Goal: Task Accomplishment & Management: Manage account settings

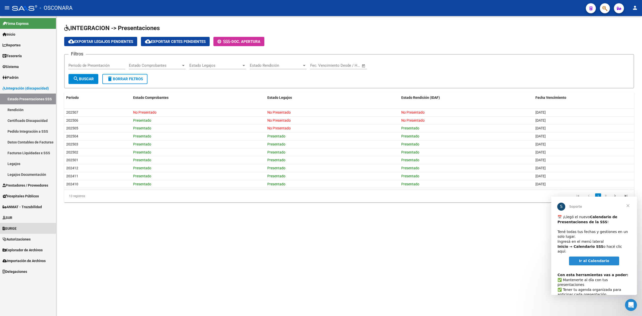
drag, startPoint x: 19, startPoint y: 227, endPoint x: 21, endPoint y: 228, distance: 2.7
click at [17, 227] on span "SURGE" at bounding box center [10, 229] width 14 height 6
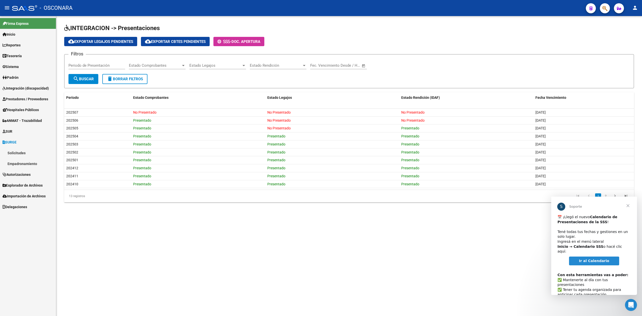
click at [20, 163] on link "Empadronamiento" at bounding box center [28, 163] width 56 height 11
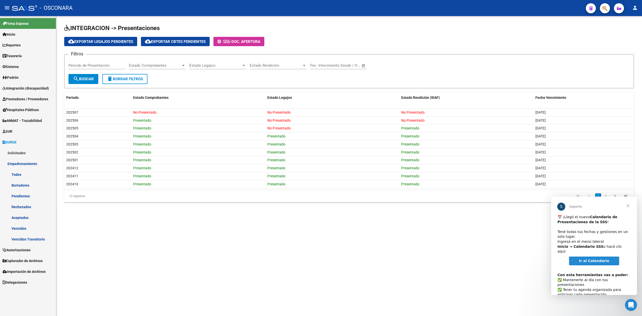
click at [22, 195] on link "Pendientes" at bounding box center [28, 196] width 56 height 11
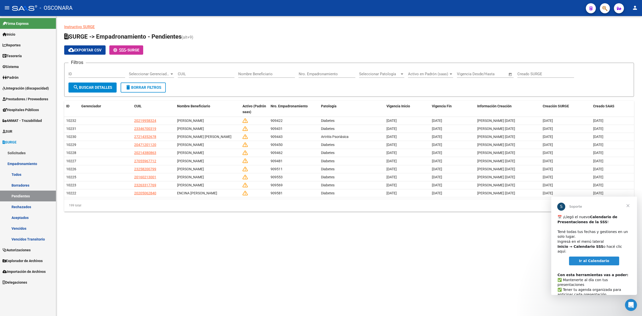
click at [27, 208] on link "Rechazados" at bounding box center [28, 206] width 56 height 11
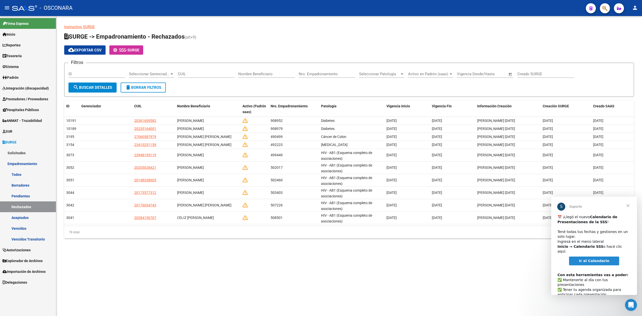
click at [628, 205] on span "Cerrar" at bounding box center [628, 206] width 18 height 18
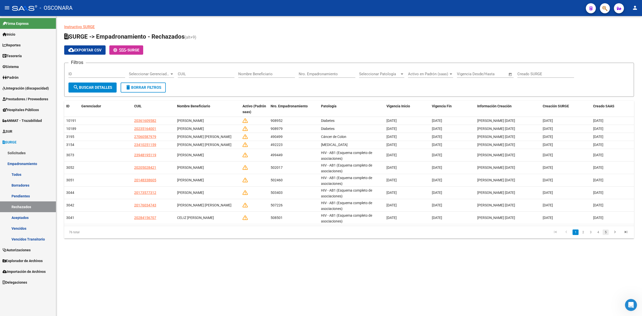
click at [606, 231] on link "5" at bounding box center [605, 232] width 6 height 6
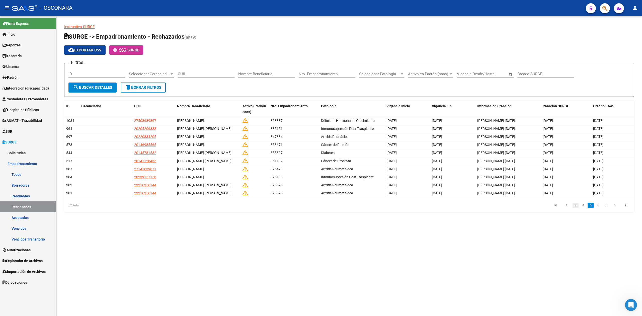
click at [575, 208] on link "3" at bounding box center [575, 206] width 6 height 6
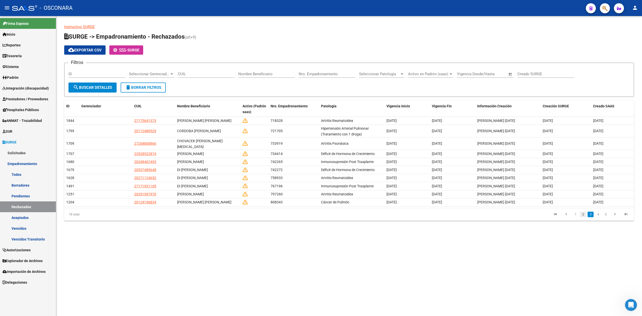
click at [582, 212] on link "2" at bounding box center [583, 215] width 6 height 6
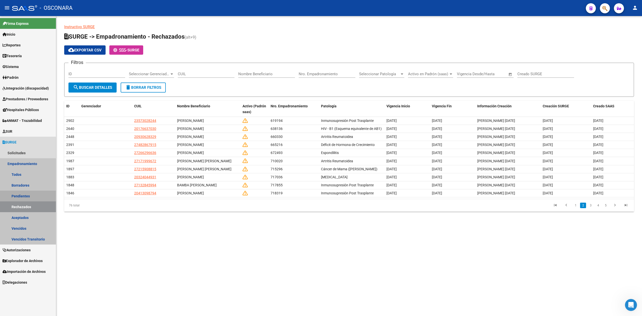
click at [18, 197] on link "Pendientes" at bounding box center [28, 196] width 56 height 11
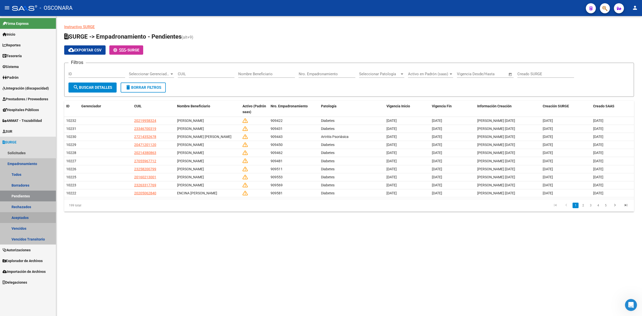
click at [21, 218] on link "Aceptados" at bounding box center [28, 217] width 56 height 11
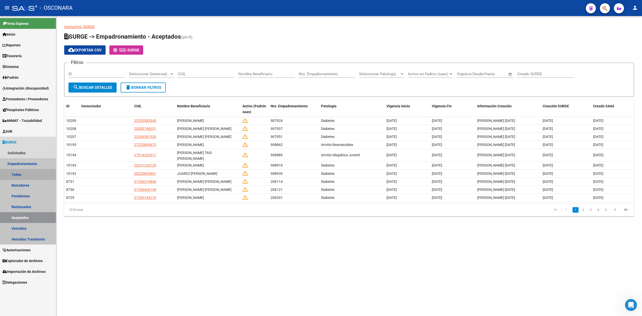
click at [21, 174] on link "Todos" at bounding box center [28, 174] width 56 height 11
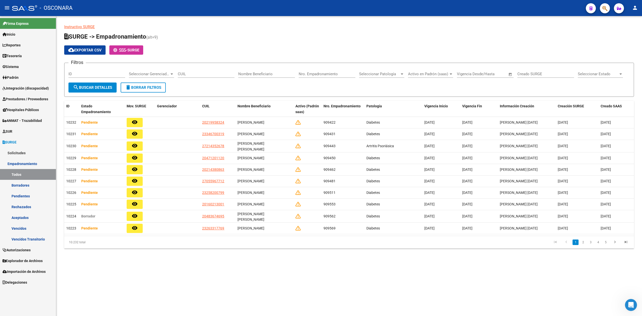
click at [21, 215] on link "Aceptados" at bounding box center [28, 217] width 56 height 11
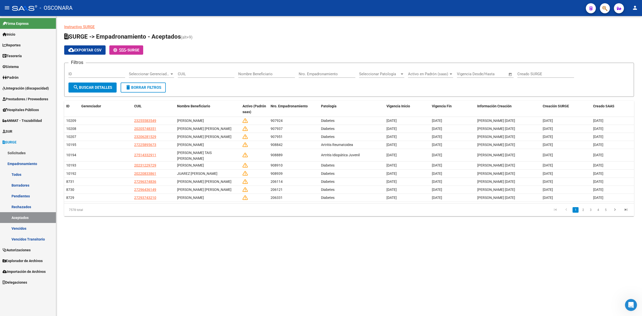
click at [286, 44] on app-list-header "SURGE -> Empadronamiento - Aceptados (alt+9) cloud_download Exportar CSV - SURG…" at bounding box center [349, 65] width 570 height 64
click at [27, 87] on span "Integración (discapacidad)" at bounding box center [26, 88] width 46 height 6
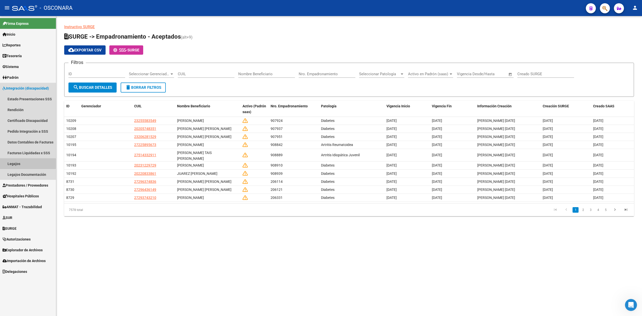
click at [19, 162] on link "Legajos" at bounding box center [28, 163] width 56 height 11
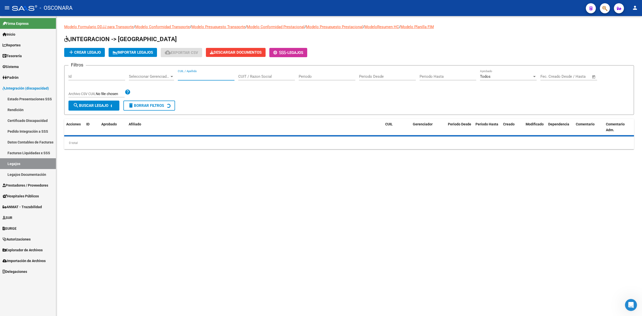
click at [195, 76] on input "CUIL / Apellido" at bounding box center [206, 76] width 57 height 5
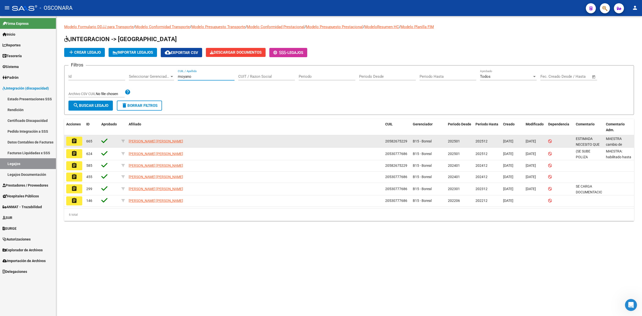
type input "moyano"
drag, startPoint x: 406, startPoint y: 142, endPoint x: 385, endPoint y: 143, distance: 21.8
click at [385, 143] on datatable-body-cell "20582675229" at bounding box center [397, 141] width 28 height 12
copy span "20582675229"
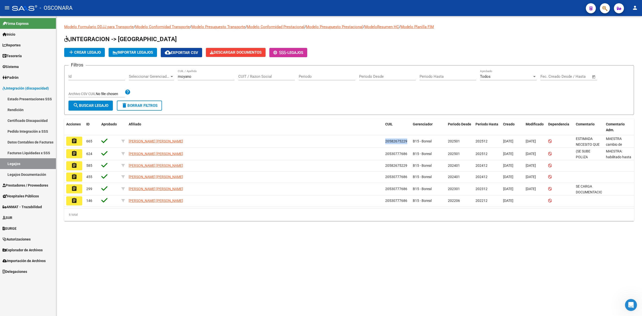
click at [17, 184] on span "Prestadores / Proveedores" at bounding box center [26, 186] width 46 height 6
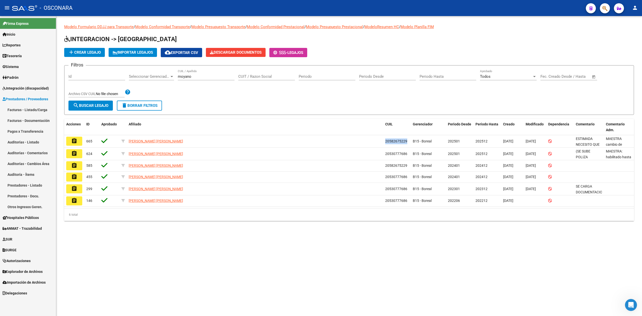
click at [26, 111] on link "Facturas - Listado/Carga" at bounding box center [28, 109] width 56 height 11
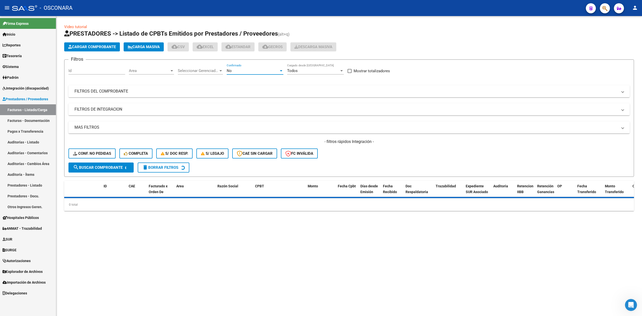
click at [267, 71] on div "No" at bounding box center [253, 70] width 52 height 5
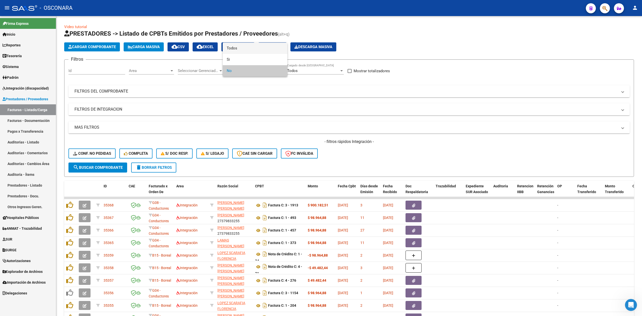
click at [263, 48] on span "Todos" at bounding box center [255, 48] width 57 height 11
click at [300, 87] on mat-expansion-panel-header "FILTROS DEL COMPROBANTE" at bounding box center [348, 91] width 561 height 12
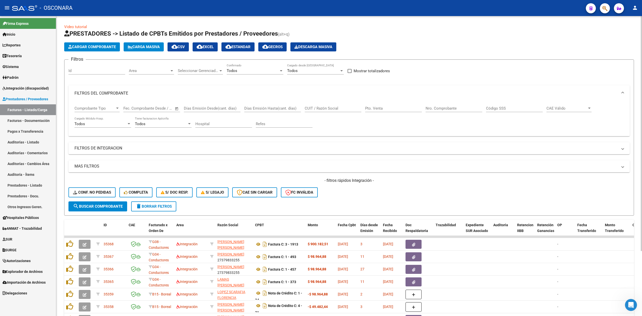
click at [339, 106] on input "CUIT / Razón Social" at bounding box center [333, 108] width 57 height 5
paste input "20582675229"
type input "20582675229"
drag, startPoint x: 339, startPoint y: 106, endPoint x: 278, endPoint y: 105, distance: 61.2
click at [266, 115] on div "Comprobante Tipo Comprobante Tipo Fecha inicio – Fecha fin Fec. Comprobante Des…" at bounding box center [348, 116] width 549 height 31
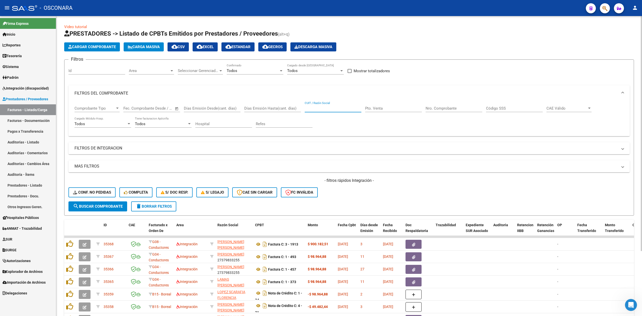
click at [126, 149] on mat-panel-title "FILTROS DE INTEGRACION" at bounding box center [345, 148] width 543 height 6
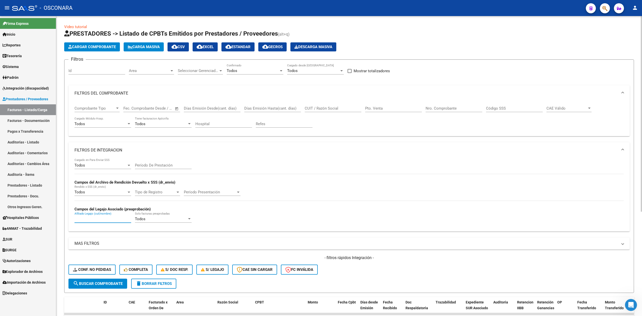
click at [109, 218] on input "Afiliado Legajo (cuil/nombre)" at bounding box center [102, 219] width 57 height 5
paste input "20582675229"
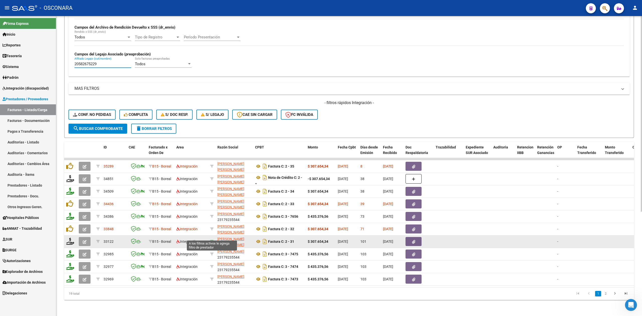
type input "20582675229"
click at [212, 240] on icon at bounding box center [212, 242] width 4 height 4
type input "27390102963"
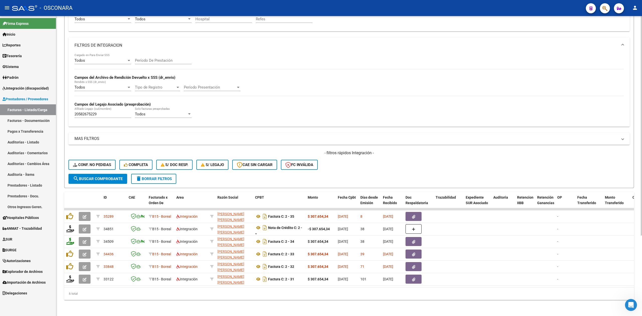
click at [190, 291] on div "6 total" at bounding box center [349, 293] width 570 height 13
click at [438, 154] on div "- filtros rápidos Integración - Conf. no pedidas Completa S/ Doc Resp. S/ legaj…" at bounding box center [348, 162] width 561 height 24
click at [473, 159] on div "- filtros rápidos Integración - Conf. no pedidas Completa S/ Doc Resp. S/ legaj…" at bounding box center [348, 162] width 561 height 24
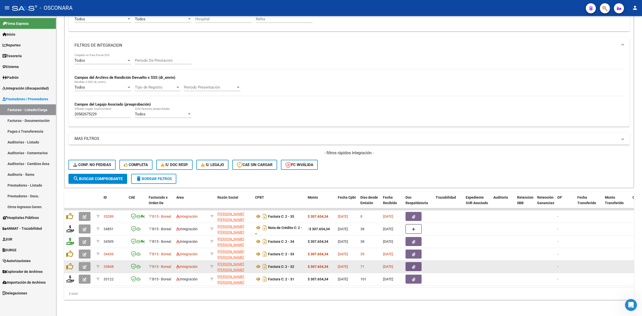
click at [486, 260] on datatable-body-cell at bounding box center [478, 266] width 28 height 12
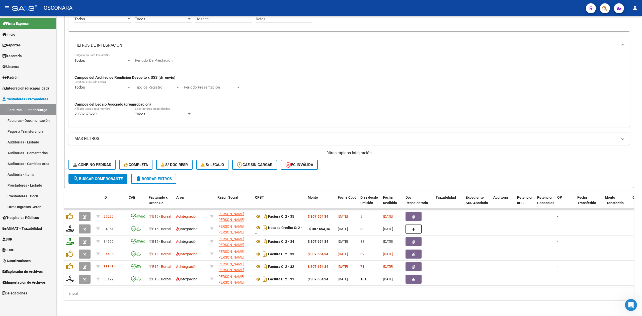
click at [397, 159] on div "- filtros rápidos Integración - Conf. no pedidas Completa S/ Doc Resp. S/ legaj…" at bounding box center [348, 162] width 561 height 24
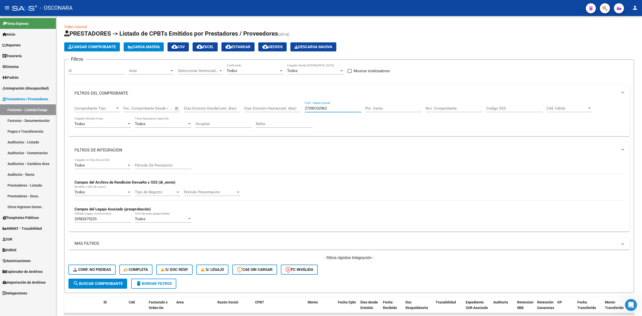
drag, startPoint x: 333, startPoint y: 107, endPoint x: 298, endPoint y: 114, distance: 36.4
click at [298, 114] on div "Comprobante Tipo Comprobante Tipo Fecha inicio – Fecha fin Fec. Comprobante Des…" at bounding box center [348, 116] width 549 height 31
drag, startPoint x: 102, startPoint y: 220, endPoint x: 37, endPoint y: 223, distance: 64.5
click at [37, 223] on mat-sidenav-container "Firma Express Inicio Calendario SSS Instructivos Contacto OS Reportes Ingresos …" at bounding box center [321, 166] width 642 height 300
click at [94, 152] on mat-panel-title "FILTROS DE INTEGRACION" at bounding box center [345, 150] width 543 height 6
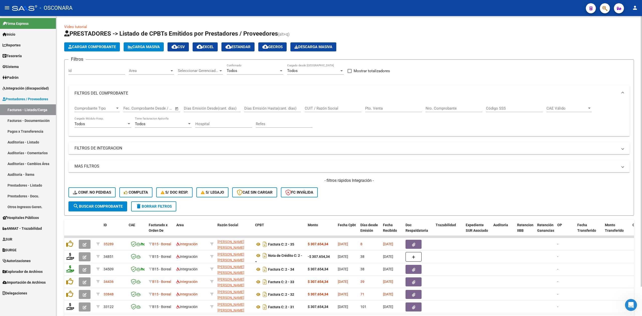
click at [326, 106] on input "CUIT / Razón Social" at bounding box center [333, 108] width 57 height 5
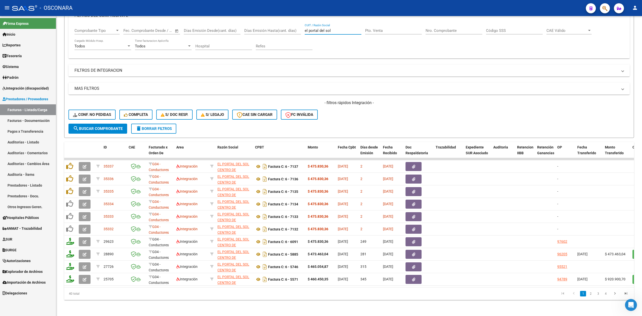
type input "el portal del sol"
click at [366, 121] on form "Filtros Id Area Area Seleccionar Gerenciador Seleccionar Gerenciador Todos Conf…" at bounding box center [349, 60] width 570 height 156
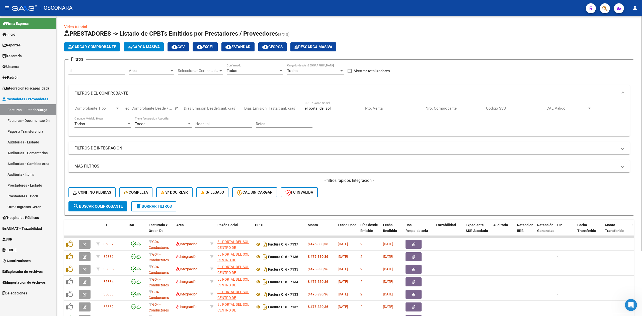
click at [92, 46] on span "Cargar Comprobante" at bounding box center [92, 47] width 48 height 5
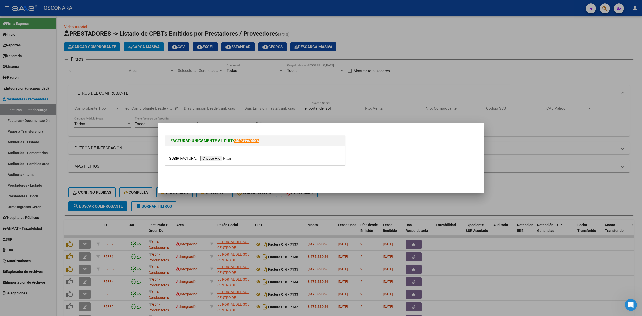
click at [222, 158] on input "file" at bounding box center [200, 158] width 63 height 5
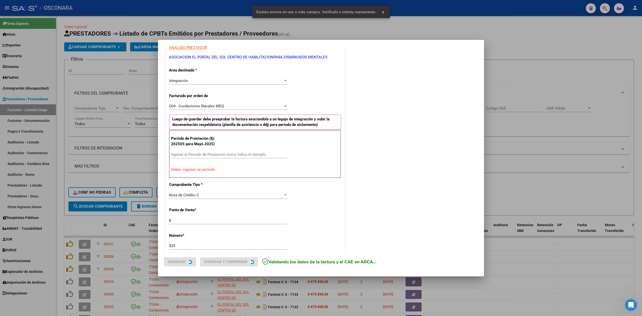
scroll to position [98, 0]
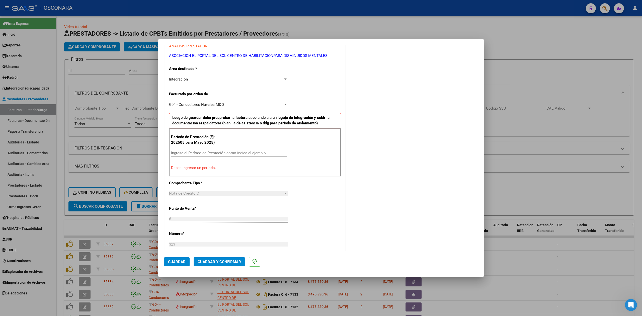
click at [377, 24] on div at bounding box center [321, 158] width 642 height 316
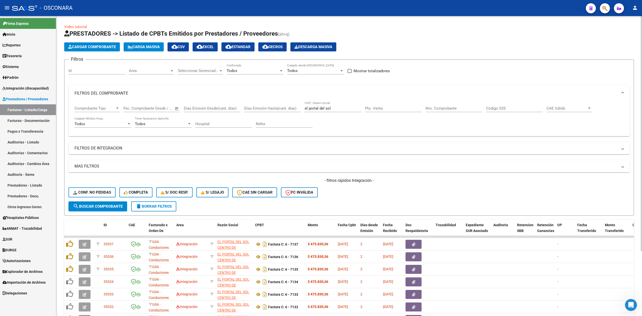
click at [408, 33] on h1 "PRESTADORES -> Listado de CPBTs Emitidos por Prestadores / Proveedores (alt+q)" at bounding box center [349, 34] width 570 height 9
click at [415, 81] on div "Filtros Id Area Area Seleccionar Gerenciador Seleccionar Gerenciador Todos Conf…" at bounding box center [348, 133] width 561 height 138
click at [406, 33] on h1 "PRESTADORES -> Listado de CPBTs Emitidos por Prestadores / Proveedores (alt+q)" at bounding box center [349, 34] width 570 height 9
click at [335, 24] on div "Video tutorial PRESTADORES -> Listado de CPBTs Emitidos por Prestadores / Prove…" at bounding box center [349, 200] width 570 height 353
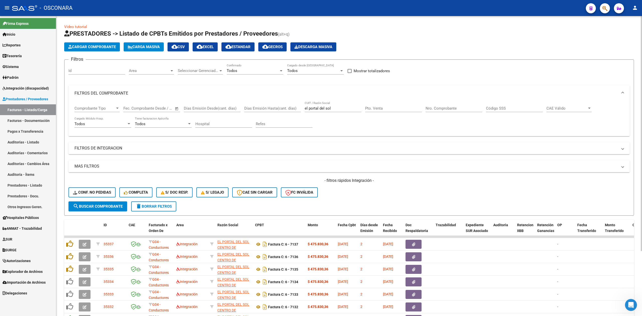
click at [452, 195] on div "- filtros rápidos Integración - Conf. no pedidas Completa S/ Doc Resp. S/ legaj…" at bounding box center [348, 190] width 561 height 24
click at [401, 197] on div "- filtros rápidos Integración - Conf. no pedidas Completa S/ Doc Resp. S/ legaj…" at bounding box center [348, 190] width 561 height 24
click at [399, 197] on div "- filtros rápidos Integración - Conf. no pedidas Completa S/ Doc Resp. S/ legaj…" at bounding box center [348, 190] width 561 height 24
click at [349, 188] on div "- filtros rápidos Integración - Conf. no pedidas Completa S/ Doc Resp. S/ legaj…" at bounding box center [348, 190] width 561 height 24
click at [101, 48] on span "Cargar Comprobante" at bounding box center [92, 47] width 48 height 5
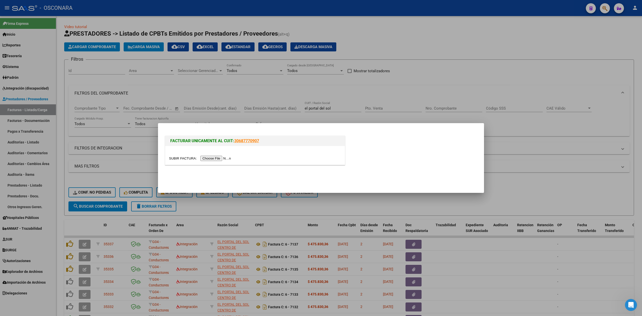
click at [215, 159] on input "file" at bounding box center [200, 158] width 63 height 5
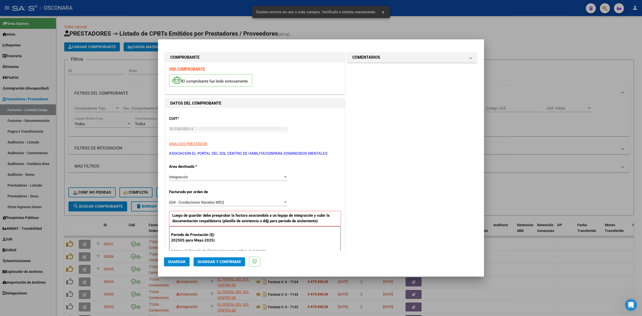
click at [193, 68] on strong "VER COMPROBANTE" at bounding box center [187, 69] width 36 height 5
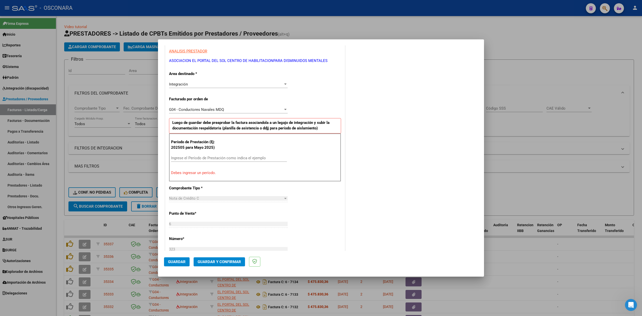
scroll to position [100, 0]
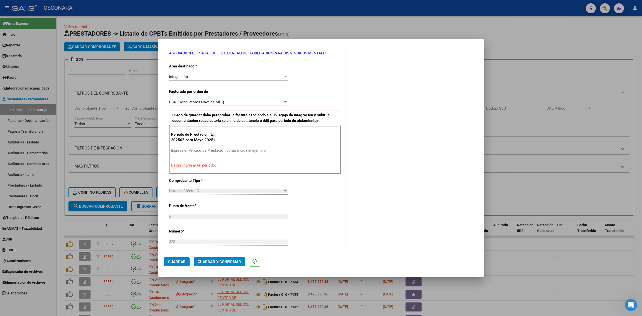
click at [199, 149] on input "Ingrese el Período de Prestación como indica el ejemplo" at bounding box center [229, 150] width 116 height 5
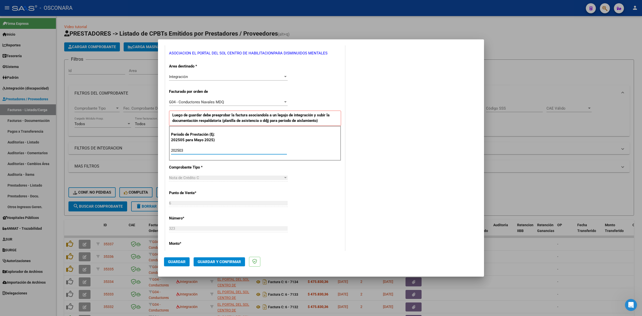
type input "202503"
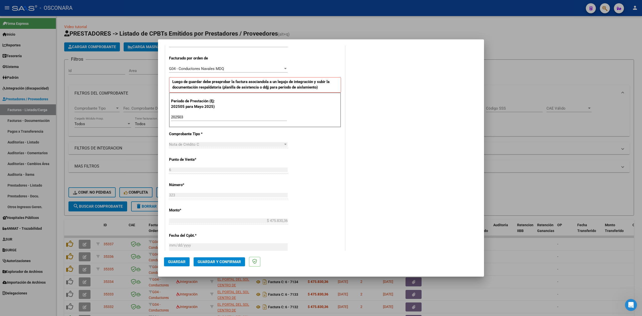
scroll to position [0, 0]
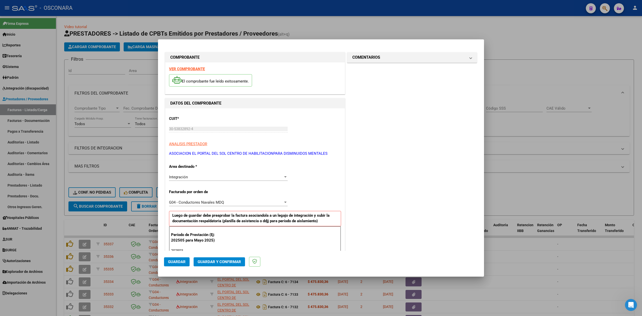
click at [194, 68] on strong "VER COMPROBANTE" at bounding box center [187, 69] width 36 height 5
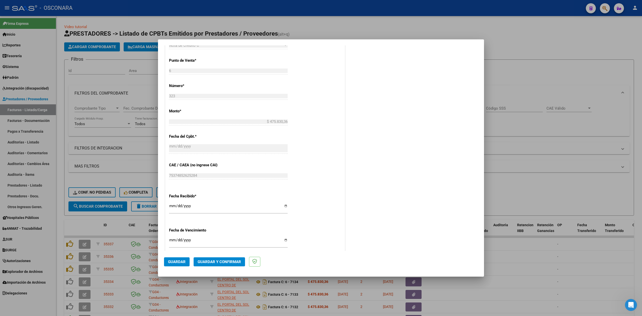
scroll to position [267, 0]
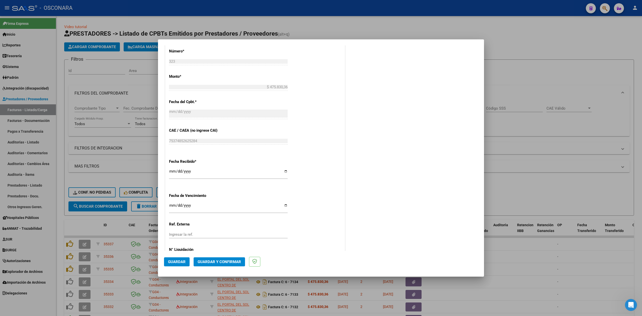
click at [179, 260] on span "Guardar" at bounding box center [177, 261] width 18 height 5
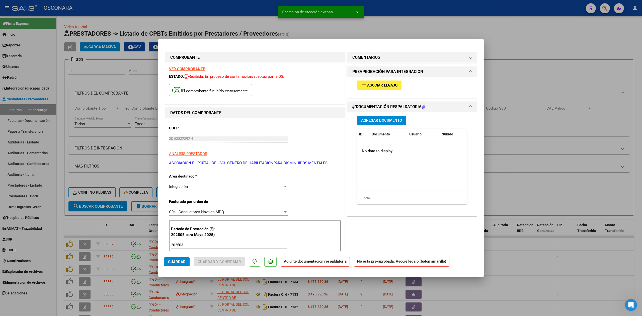
click at [525, 179] on div at bounding box center [321, 158] width 642 height 316
type input "$ 0,00"
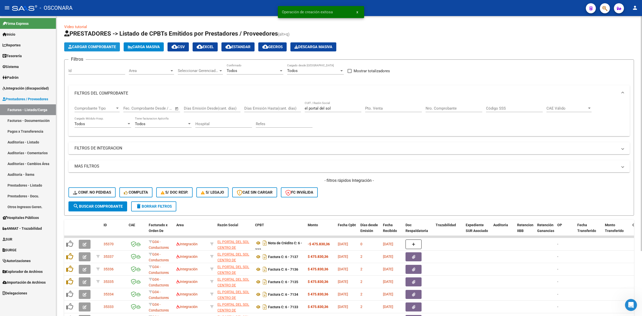
click at [108, 47] on span "Cargar Comprobante" at bounding box center [92, 47] width 48 height 5
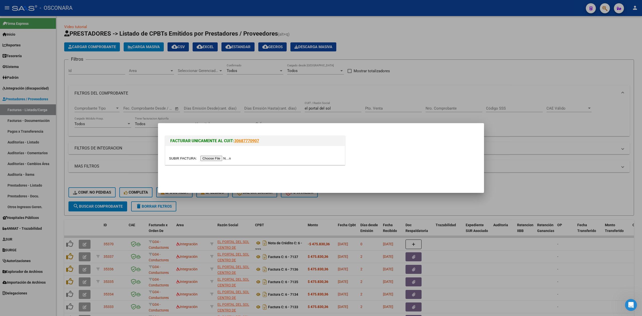
click at [211, 158] on input "file" at bounding box center [200, 158] width 63 height 5
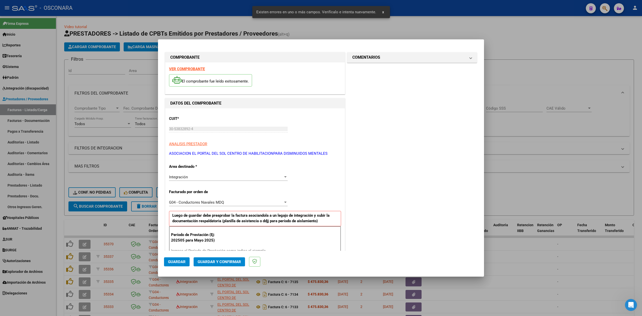
click at [193, 70] on strong "VER COMPROBANTE" at bounding box center [187, 69] width 36 height 5
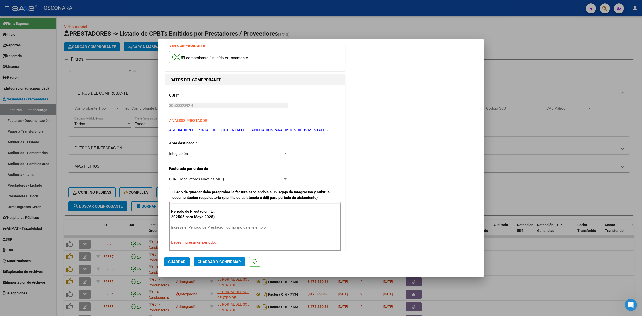
scroll to position [33, 0]
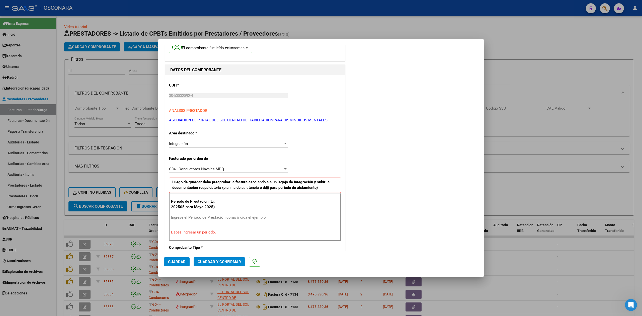
click at [186, 217] on input "Ingrese el Período de Prestación como indica el ejemplo" at bounding box center [229, 217] width 116 height 5
type input "202504"
click at [185, 260] on span "Guardar" at bounding box center [177, 261] width 18 height 5
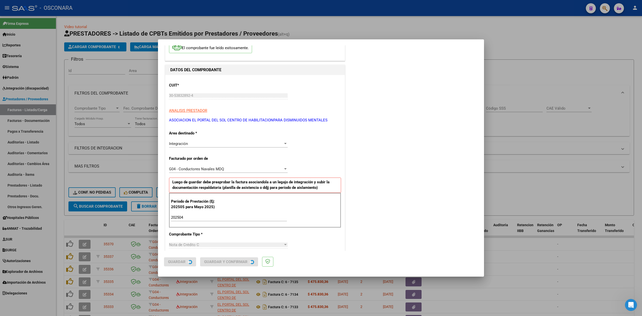
scroll to position [0, 0]
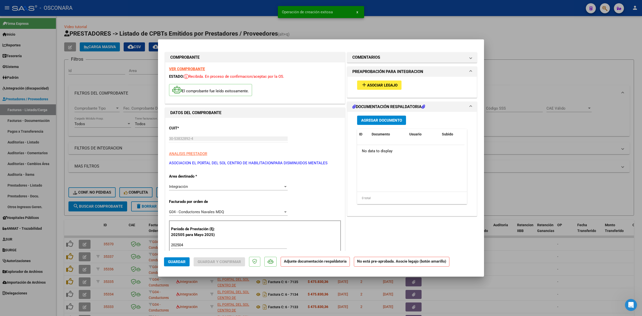
click at [556, 181] on div at bounding box center [321, 158] width 642 height 316
type input "$ 0,00"
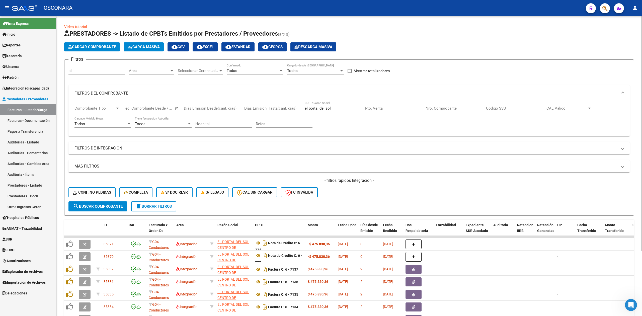
click at [113, 48] on span "Cargar Comprobante" at bounding box center [92, 47] width 48 height 5
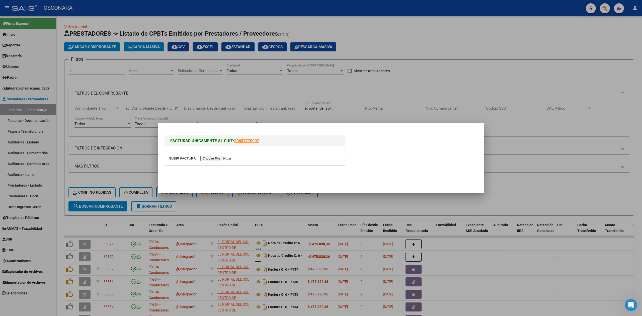
click at [220, 158] on input "file" at bounding box center [200, 158] width 63 height 5
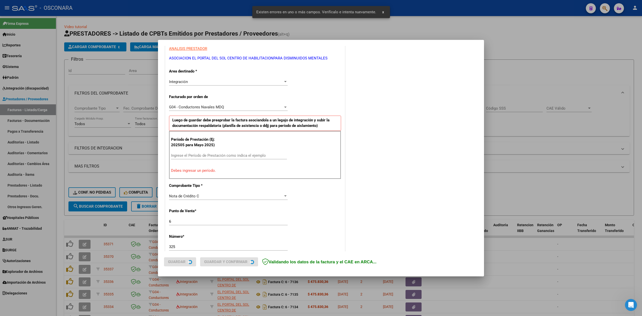
scroll to position [98, 0]
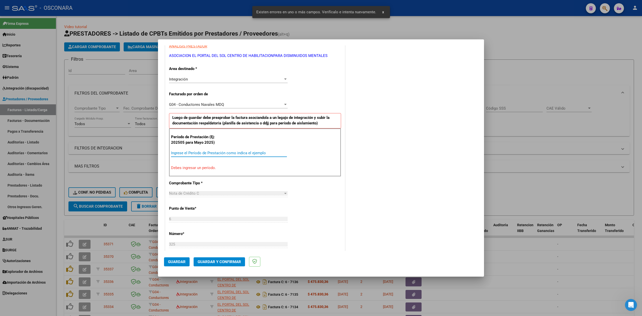
click at [195, 153] on input "Ingrese el Período de Prestación como indica el ejemplo" at bounding box center [229, 153] width 116 height 5
type input "202505"
click at [177, 262] on span "Guardar" at bounding box center [177, 261] width 18 height 5
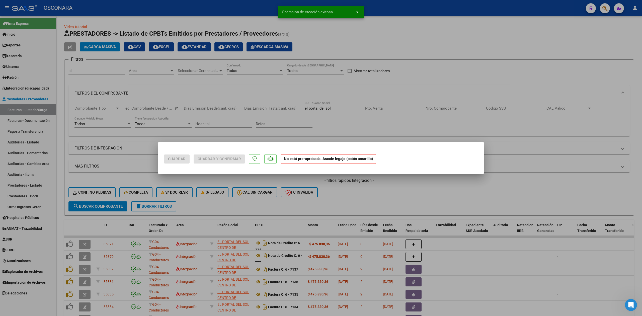
scroll to position [0, 0]
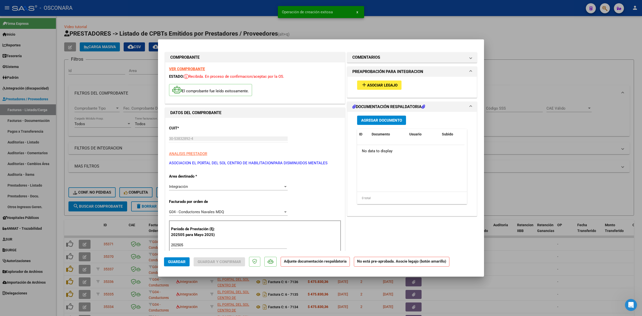
click at [517, 192] on div at bounding box center [321, 158] width 642 height 316
type input "$ 0,00"
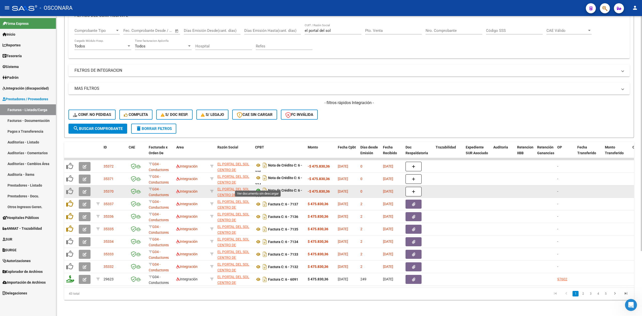
click at [258, 187] on icon at bounding box center [258, 190] width 7 height 6
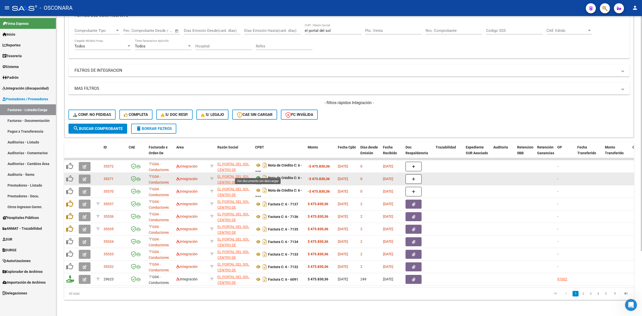
click at [259, 175] on icon at bounding box center [258, 178] width 7 height 6
click at [258, 175] on icon at bounding box center [258, 178] width 7 height 6
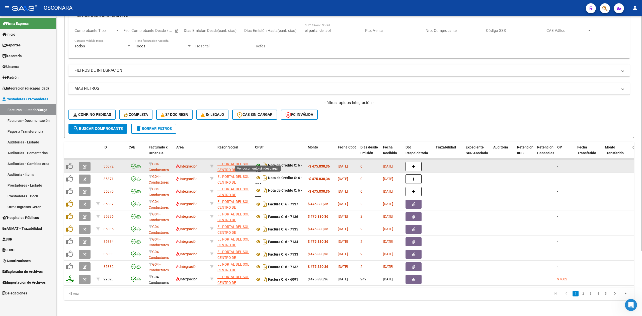
click at [258, 162] on icon at bounding box center [258, 165] width 7 height 6
click at [260, 162] on icon at bounding box center [258, 165] width 7 height 6
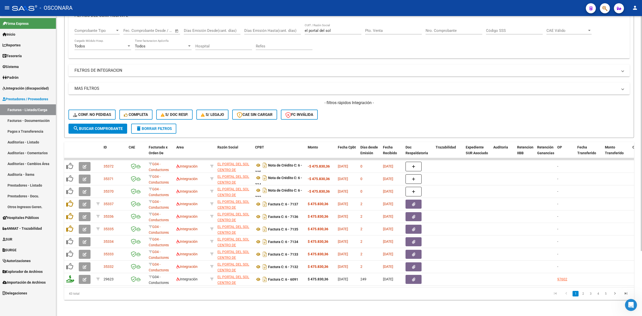
click at [343, 121] on form "Filtros Id Area Area Seleccionar Gerenciador Seleccionar Gerenciador Todos Conf…" at bounding box center [349, 60] width 570 height 156
click at [416, 115] on div "- filtros rápidos Integración - Conf. no pedidas Completa S/ Doc Resp. S/ legaj…" at bounding box center [348, 112] width 561 height 24
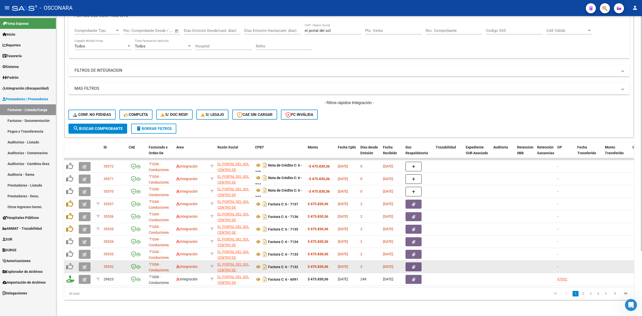
click at [84, 265] on icon "button" at bounding box center [85, 267] width 4 height 4
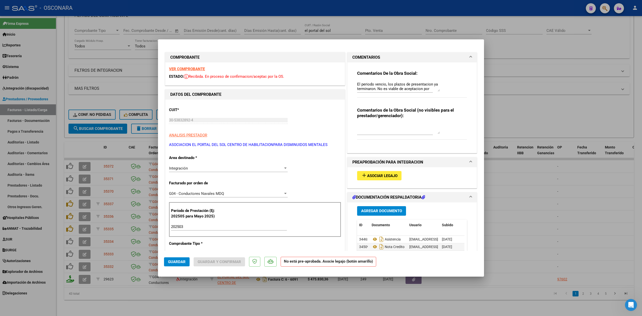
click at [189, 169] on div "Integración" at bounding box center [226, 168] width 114 height 5
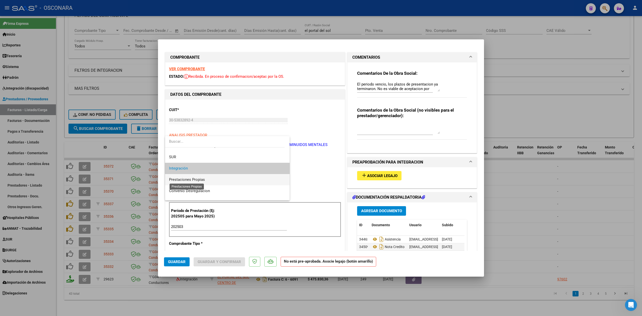
scroll to position [52, 0]
click at [195, 178] on span "Discapacidad No Recuperable" at bounding box center [194, 179] width 50 height 5
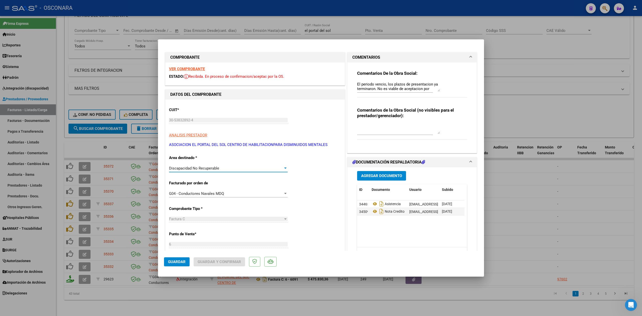
click at [176, 263] on span "Guardar" at bounding box center [177, 261] width 18 height 5
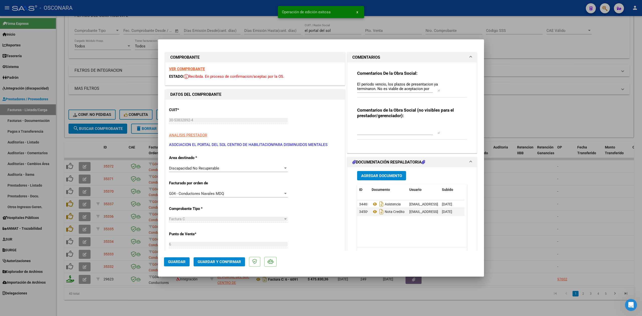
click at [87, 248] on div at bounding box center [321, 158] width 642 height 316
type input "$ 0,00"
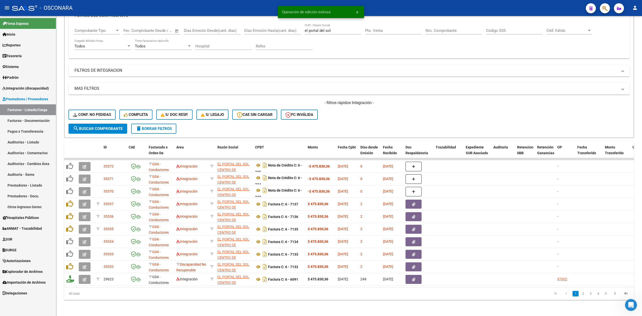
click at [86, 252] on icon "button" at bounding box center [85, 254] width 4 height 4
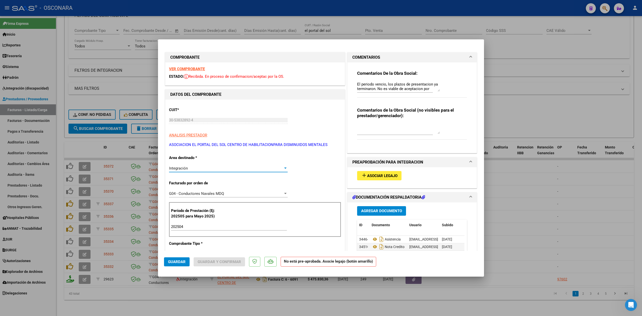
click at [201, 167] on div "Integración" at bounding box center [226, 168] width 114 height 5
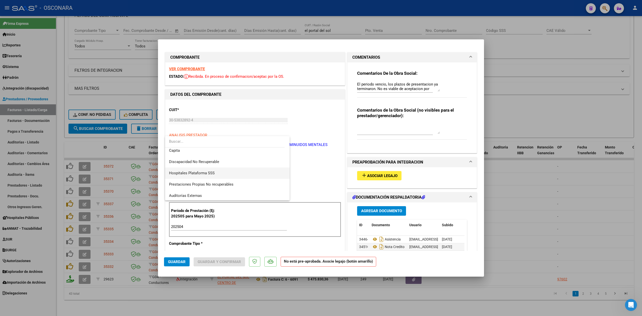
scroll to position [71, 0]
click at [206, 160] on span "Discapacidad No Recuperable" at bounding box center [194, 160] width 50 height 5
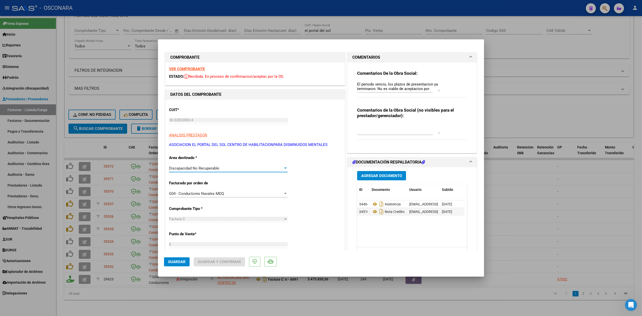
click at [170, 259] on span "Guardar" at bounding box center [177, 261] width 18 height 5
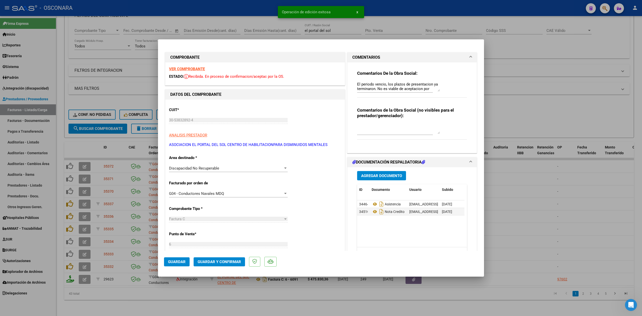
click at [149, 290] on div at bounding box center [321, 158] width 642 height 316
type input "$ 0,00"
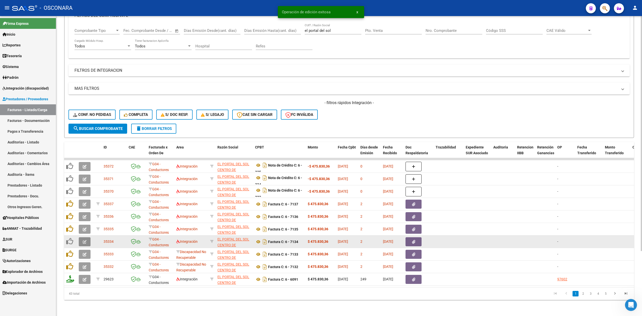
click at [85, 240] on icon "button" at bounding box center [85, 242] width 4 height 4
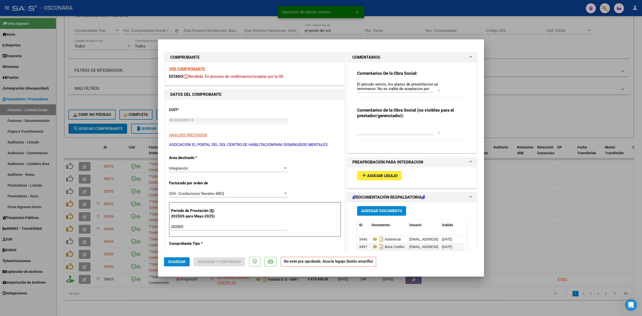
click at [197, 169] on div "Integración" at bounding box center [226, 168] width 114 height 5
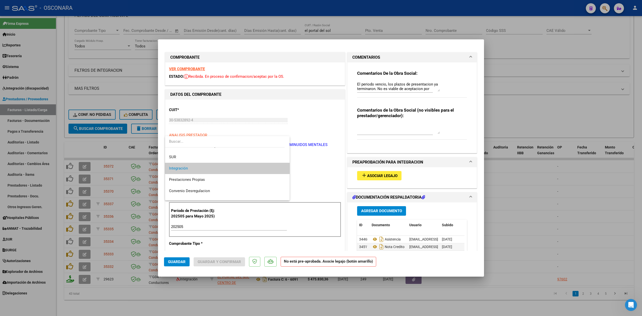
scroll to position [52, 0]
click at [202, 177] on span "Discapacidad No Recuperable" at bounding box center [194, 179] width 50 height 5
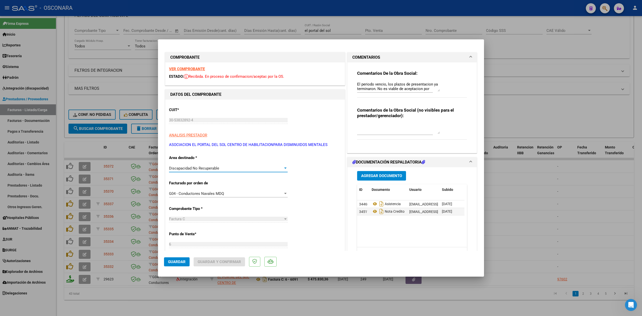
click at [171, 264] on span "Guardar" at bounding box center [177, 261] width 18 height 5
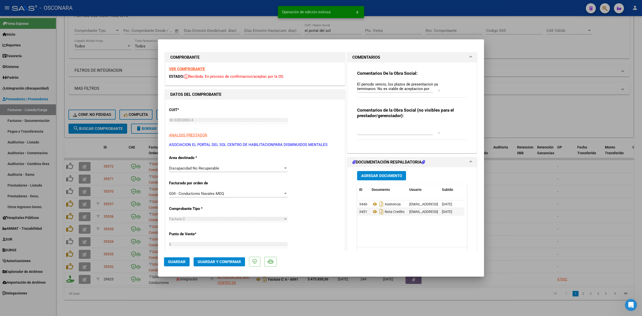
click at [174, 295] on div at bounding box center [321, 158] width 642 height 316
type input "$ 0,00"
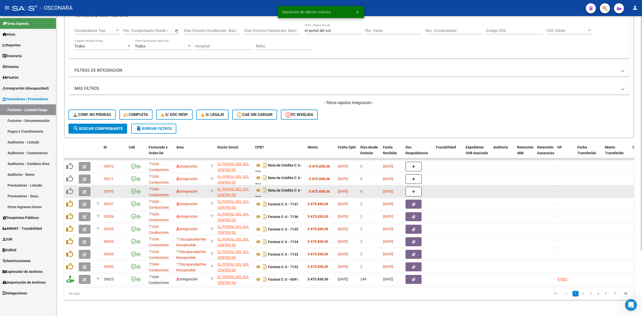
click at [85, 190] on icon "button" at bounding box center [85, 192] width 4 height 4
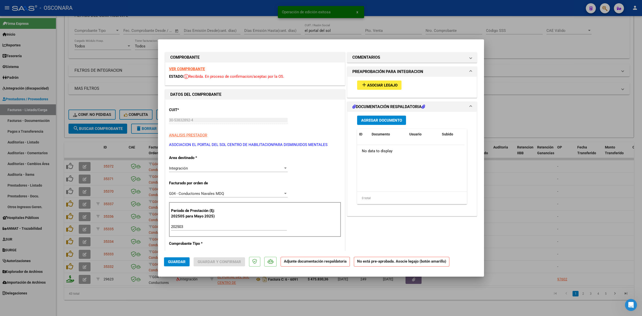
click at [195, 171] on div "Integración Seleccionar Area" at bounding box center [228, 168] width 119 height 8
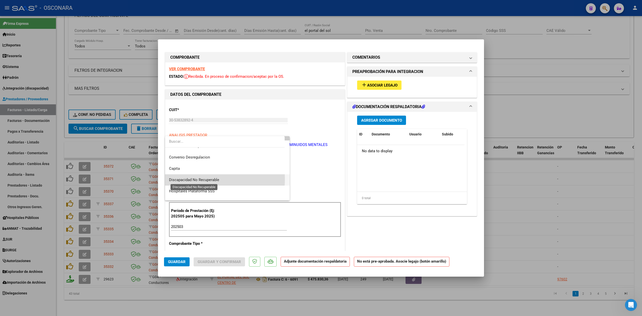
click at [195, 179] on span "Discapacidad No Recuperable" at bounding box center [194, 179] width 50 height 5
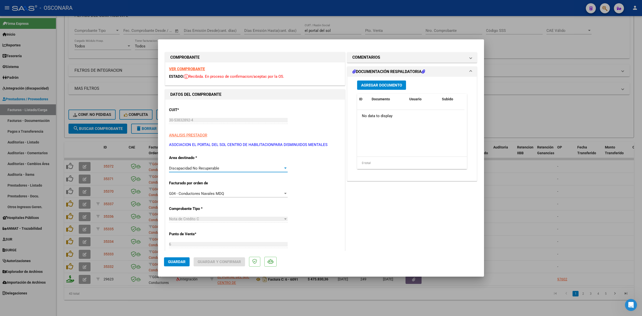
click at [180, 262] on span "Guardar" at bounding box center [177, 261] width 18 height 5
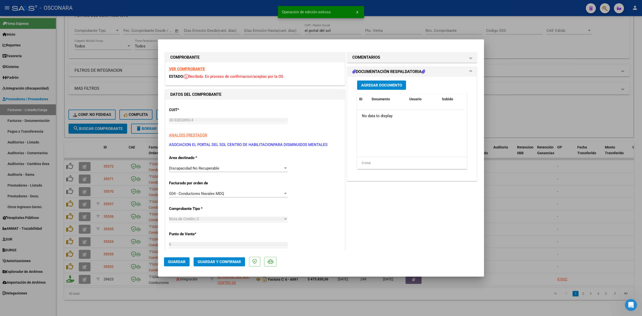
click at [85, 173] on div at bounding box center [321, 158] width 642 height 316
type input "$ 0,00"
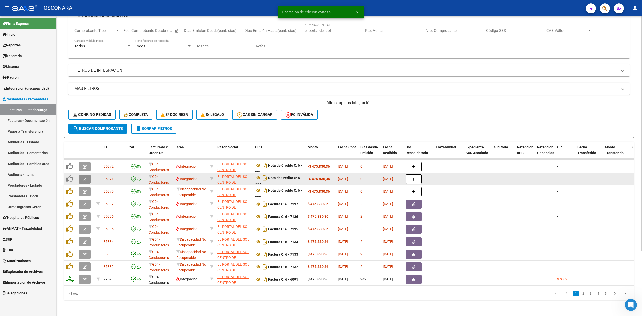
click at [84, 177] on icon "button" at bounding box center [85, 179] width 4 height 4
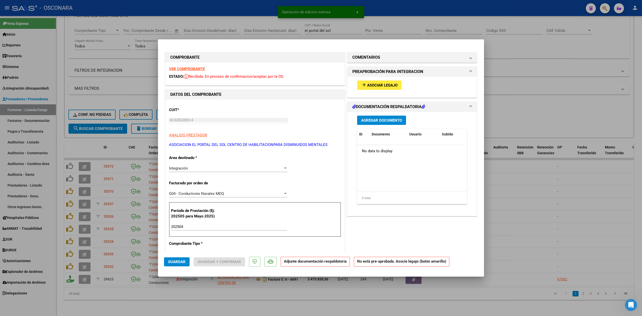
click at [197, 166] on div "Integración" at bounding box center [226, 168] width 114 height 5
click at [200, 161] on span "Discapacidad No Recuperable" at bounding box center [194, 160] width 50 height 5
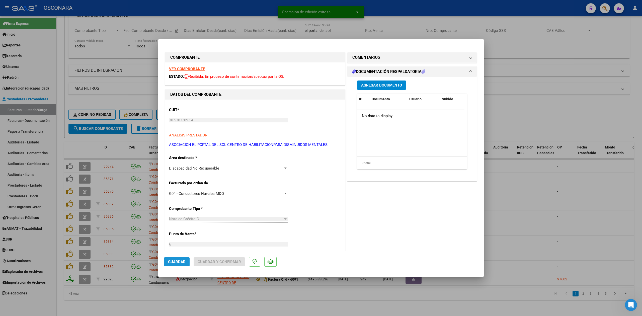
click at [179, 258] on button "Guardar" at bounding box center [177, 261] width 26 height 9
click at [86, 162] on div at bounding box center [321, 158] width 642 height 316
type input "$ 0,00"
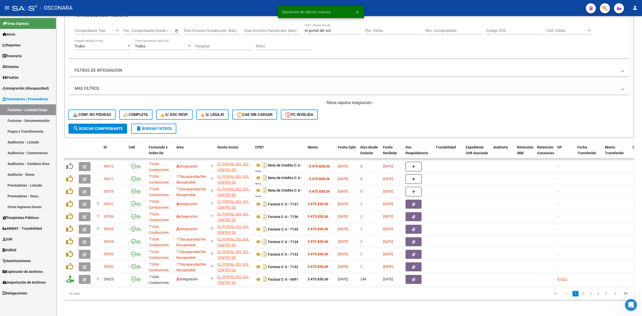
click at [86, 165] on icon "button" at bounding box center [85, 167] width 4 height 4
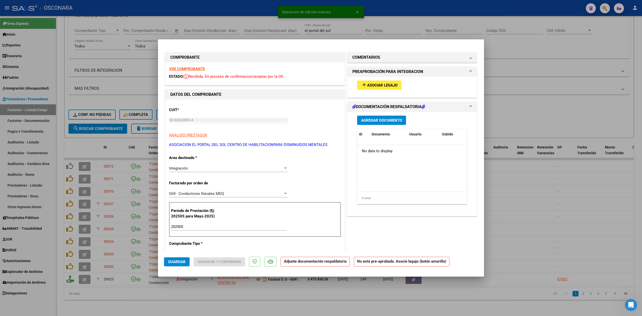
click at [198, 170] on div "Integración" at bounding box center [226, 168] width 114 height 5
click at [205, 158] on span "Discapacidad No Recuperable" at bounding box center [227, 160] width 117 height 11
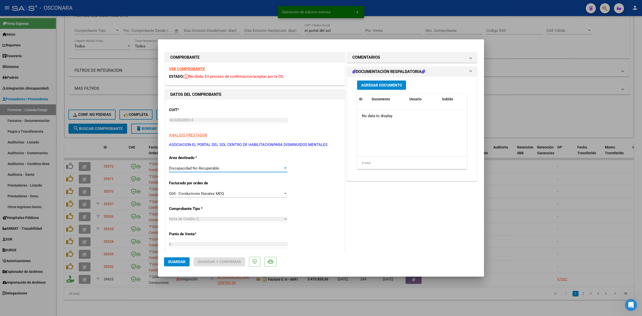
click at [183, 263] on span "Guardar" at bounding box center [177, 261] width 18 height 5
click at [203, 300] on div at bounding box center [321, 158] width 642 height 316
type input "$ 0,00"
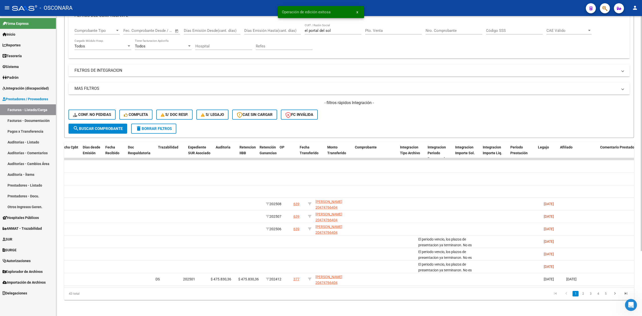
scroll to position [0, 0]
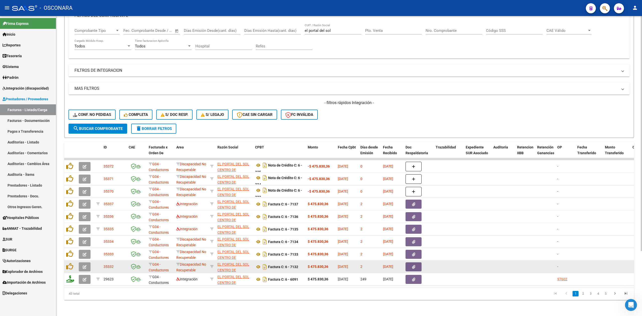
click at [85, 265] on icon "button" at bounding box center [85, 267] width 4 height 4
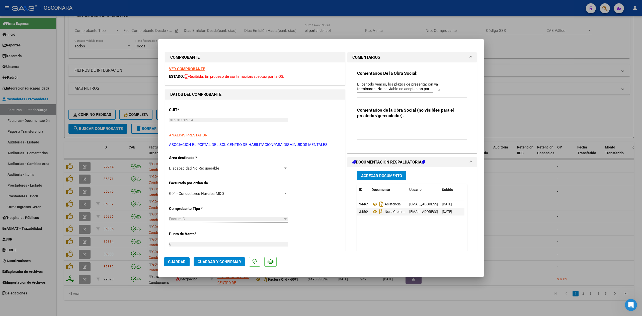
click at [110, 299] on div at bounding box center [321, 158] width 642 height 316
type input "$ 0,00"
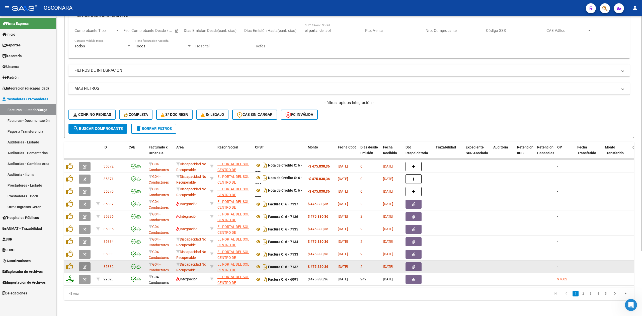
click at [85, 265] on icon "button" at bounding box center [85, 267] width 4 height 4
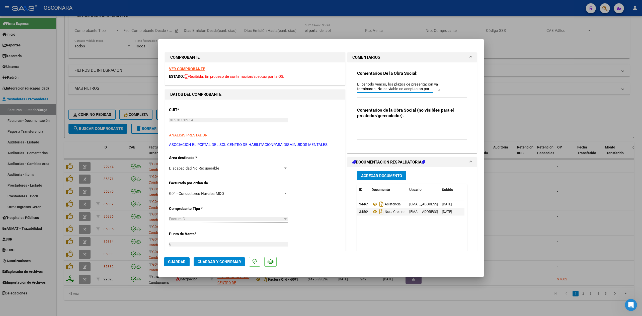
click at [357, 84] on textarea "El periodo vencio, los plazos de presentacion ya terminaron. No es viable de ac…" at bounding box center [398, 86] width 83 height 10
drag, startPoint x: 387, startPoint y: 83, endPoint x: 340, endPoint y: 85, distance: 47.4
click at [340, 85] on div "COMPROBANTE VER COMPROBANTE ESTADO: Recibida. En proceso de confirmacion/acepta…" at bounding box center [321, 266] width 314 height 430
type textarea "anulada con id 35370 El periodo vencio, los plazos de presentacion ya terminaro…"
click at [178, 256] on mat-dialog-actions "Guardar Guardar y Confirmar" at bounding box center [321, 261] width 314 height 20
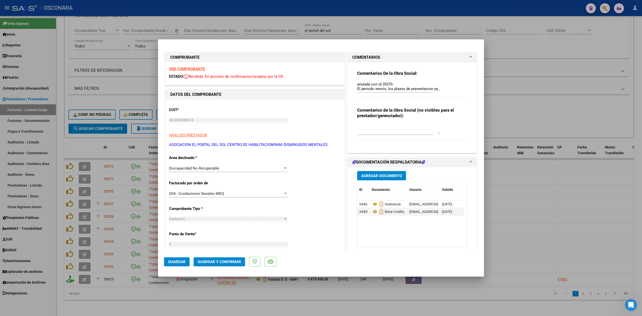
click at [176, 262] on span "Guardar" at bounding box center [177, 261] width 18 height 5
click at [84, 249] on div at bounding box center [321, 158] width 642 height 316
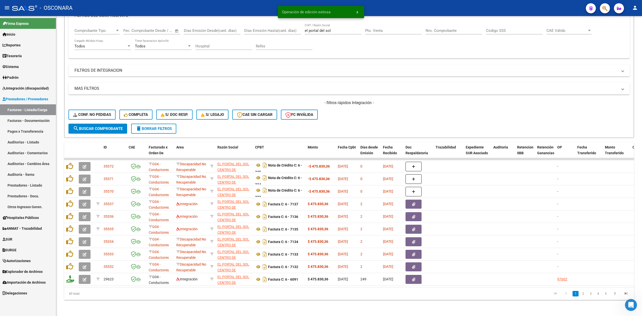
click at [84, 252] on icon "button" at bounding box center [85, 254] width 4 height 4
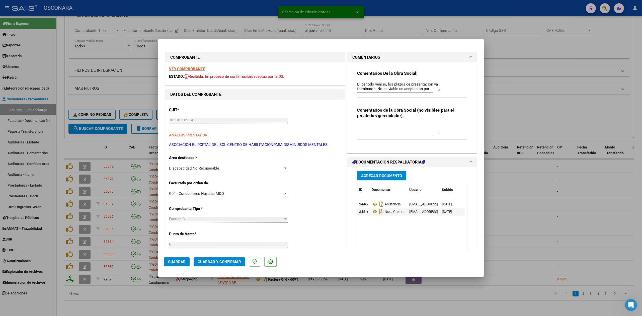
click at [357, 83] on textarea "El periodo vencio, los plazos de presentacion ya terminaron. No es viable de ac…" at bounding box center [398, 86] width 83 height 10
paste textarea "anulada con id 3537"
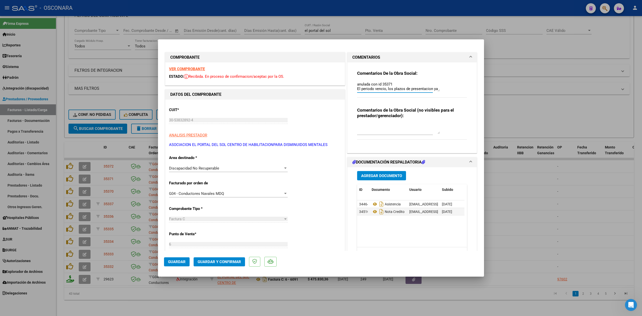
type textarea "anulada con id 35371 El periodo vencio, los plazos de presentacion ya terminaro…"
click at [181, 260] on span "Guardar" at bounding box center [177, 261] width 18 height 5
click at [80, 235] on div at bounding box center [321, 158] width 642 height 316
type input "$ 0,00"
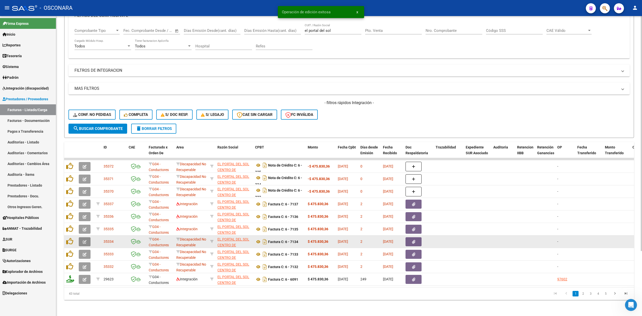
click at [84, 240] on icon "button" at bounding box center [85, 242] width 4 height 4
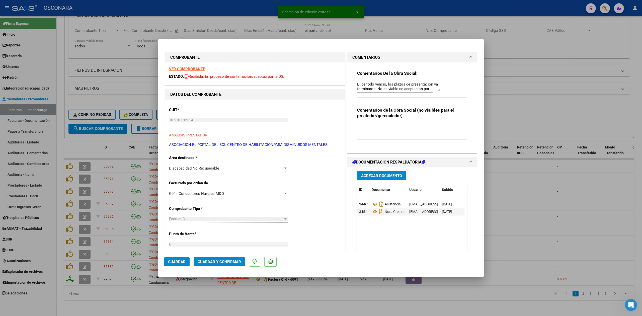
click at [357, 83] on textarea "El periodo vencio, los plazos de presentacion ya terminaron. No es viable de ac…" at bounding box center [398, 86] width 83 height 10
paste textarea "anulada con id 3537"
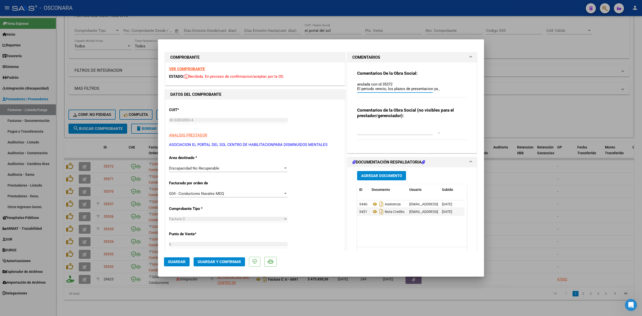
type textarea "anulada con id 35372 El periodo vencio, los plazos de presentacion ya terminaro…"
click at [173, 264] on button "Guardar" at bounding box center [177, 261] width 26 height 9
click at [156, 301] on div at bounding box center [321, 158] width 642 height 316
type input "$ 0,00"
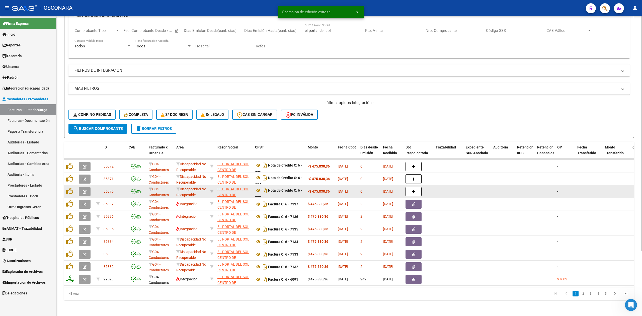
click at [83, 190] on icon "button" at bounding box center [85, 192] width 4 height 4
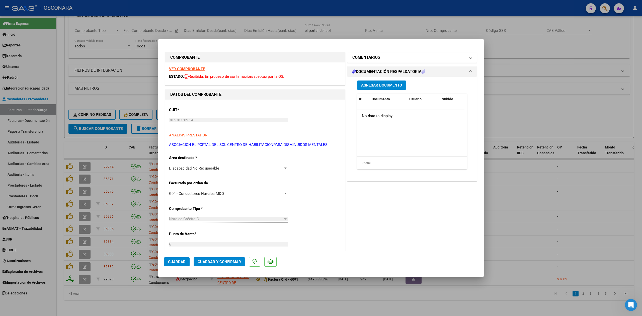
click at [362, 56] on h1 "COMENTARIOS" at bounding box center [366, 57] width 28 height 6
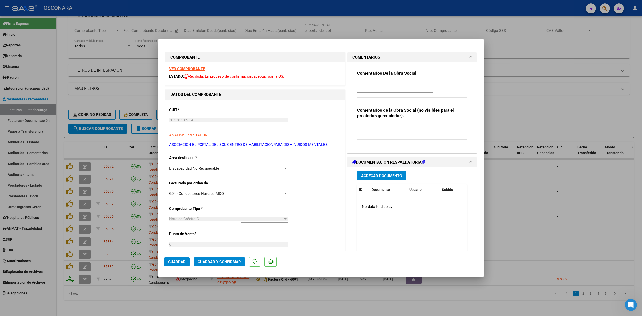
click at [365, 84] on textarea at bounding box center [398, 86] width 83 height 10
drag, startPoint x: 377, startPoint y: 84, endPoint x: 325, endPoint y: 84, distance: 51.1
click at [325, 84] on div "COMPROBANTE VER COMPROBANTE ESTADO: Recibida. En proceso de confirmacion/acepta…" at bounding box center [321, 266] width 314 height 430
type textarea "anula id 35332"
click at [184, 261] on span "Guardar" at bounding box center [177, 261] width 18 height 5
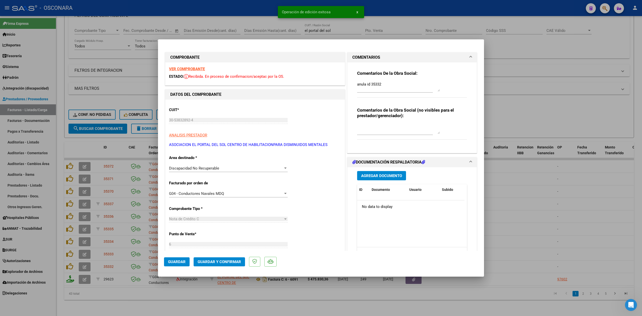
click at [86, 176] on div at bounding box center [321, 158] width 642 height 316
type input "$ 0,00"
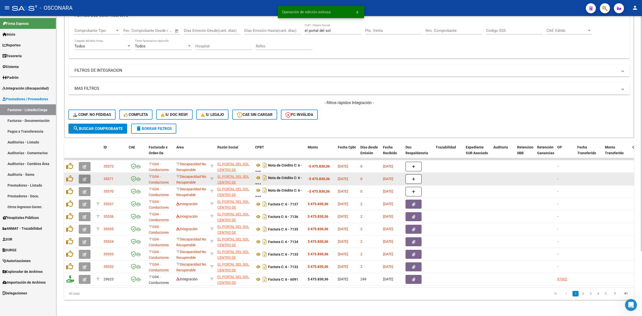
click at [86, 177] on icon "button" at bounding box center [85, 179] width 4 height 4
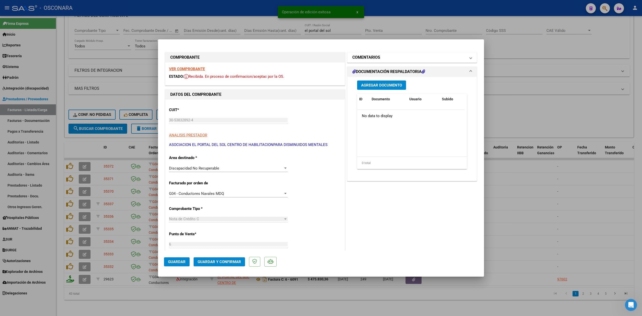
click at [387, 59] on mat-panel-title "COMENTARIOS" at bounding box center [408, 57] width 113 height 6
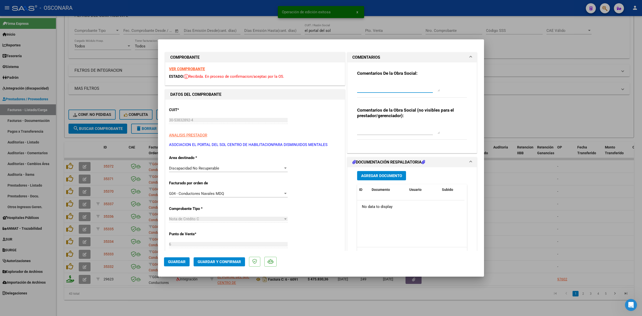
click at [387, 84] on textarea at bounding box center [398, 86] width 83 height 10
paste textarea "anula id 3533"
type textarea "anula id 35333"
click at [178, 261] on span "Guardar" at bounding box center [177, 261] width 18 height 5
click at [85, 161] on div at bounding box center [321, 158] width 642 height 316
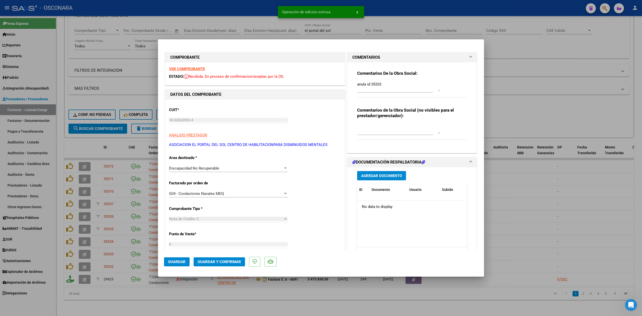
type input "$ 0,00"
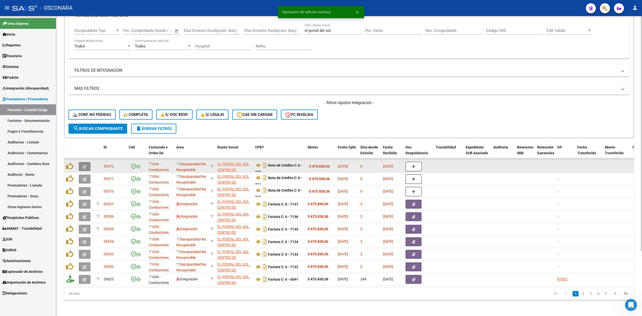
click at [85, 163] on button "button" at bounding box center [85, 166] width 12 height 9
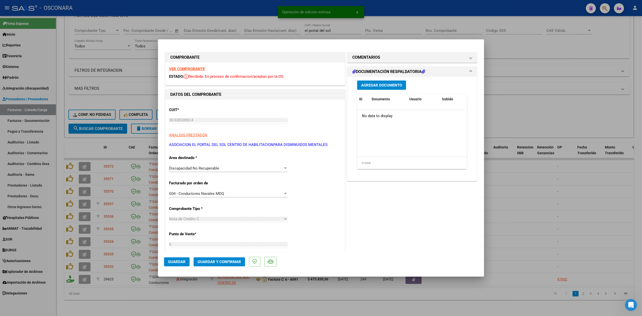
click at [389, 51] on div "COMENTARIOS Comentarios De la Obra Social: Comentarios de la Obra Social (no vi…" at bounding box center [412, 266] width 132 height 430
click at [387, 60] on mat-expansion-panel-header "COMENTARIOS" at bounding box center [411, 57] width 129 height 10
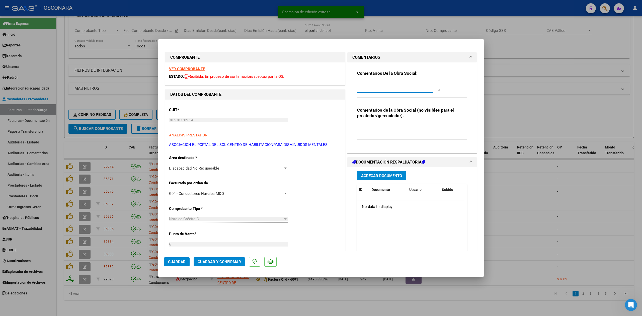
click at [384, 85] on textarea at bounding box center [398, 86] width 83 height 10
paste textarea "anula id 3533"
type textarea "anula id 35334"
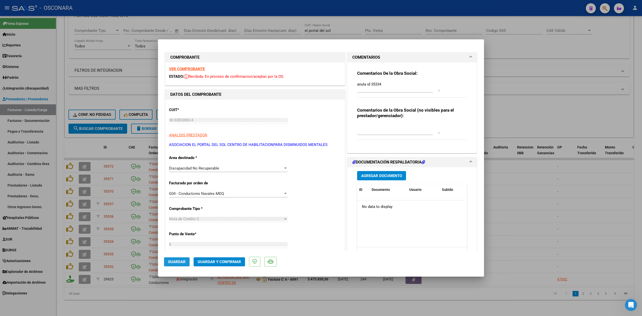
click at [179, 259] on span "Guardar" at bounding box center [177, 261] width 18 height 5
click at [198, 296] on div at bounding box center [321, 158] width 642 height 316
type input "$ 0,00"
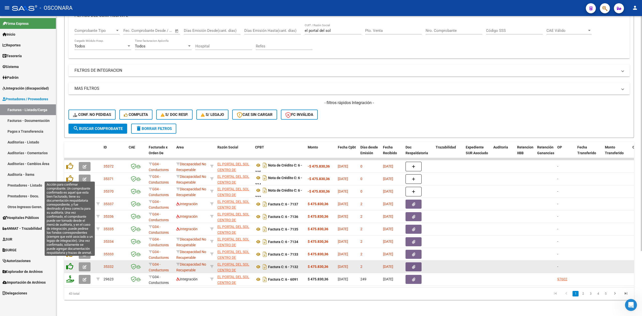
click at [69, 263] on icon at bounding box center [69, 266] width 7 height 7
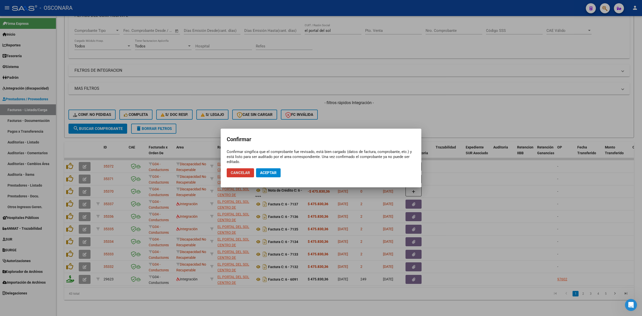
click at [270, 170] on span "Aceptar" at bounding box center [268, 172] width 17 height 5
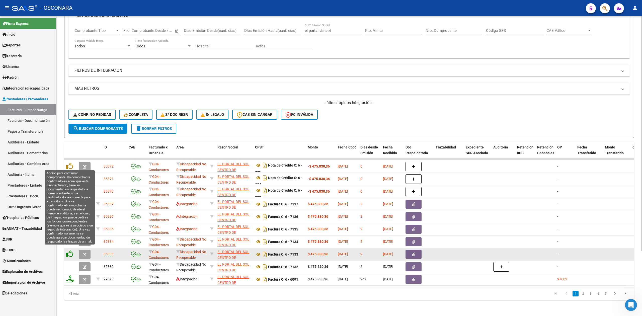
click at [70, 250] on icon at bounding box center [69, 253] width 7 height 7
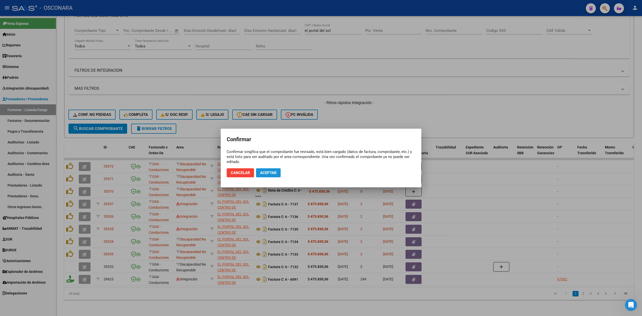
click at [265, 171] on span "Aceptar" at bounding box center [268, 172] width 17 height 5
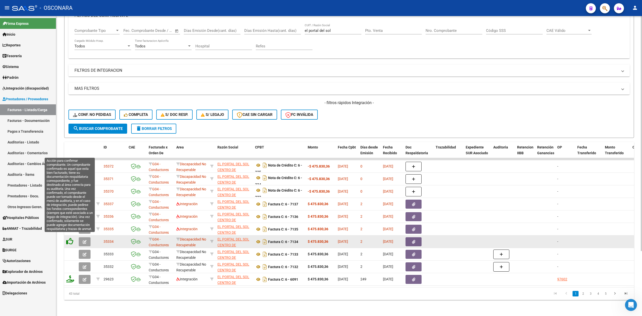
click at [69, 238] on icon at bounding box center [69, 241] width 7 height 7
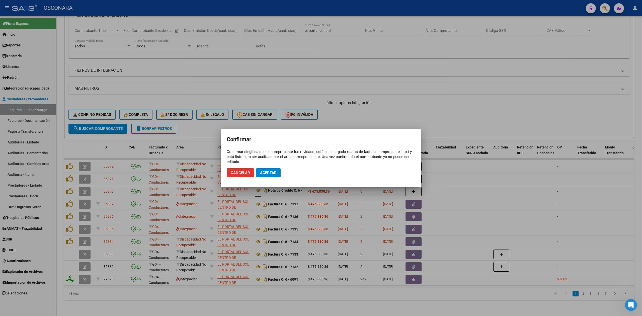
click at [260, 173] on span "Aceptar" at bounding box center [268, 172] width 17 height 5
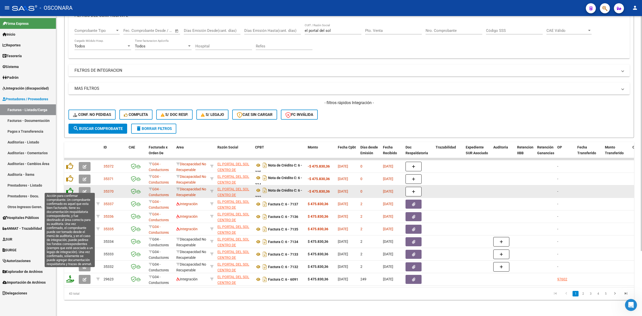
click at [69, 188] on icon at bounding box center [69, 191] width 7 height 7
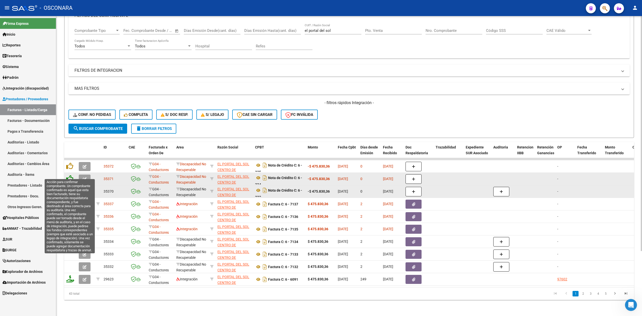
click at [70, 175] on icon at bounding box center [69, 178] width 7 height 7
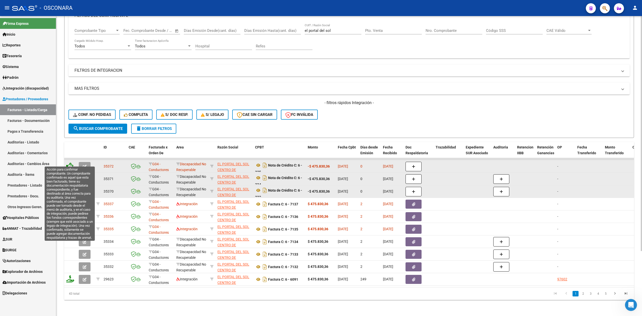
click at [70, 162] on icon at bounding box center [69, 165] width 7 height 7
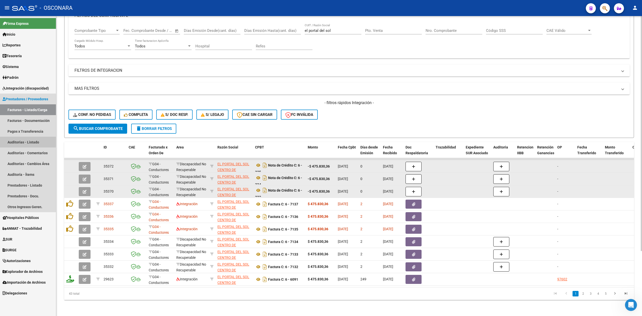
click at [27, 140] on link "Auditorías - Listado" at bounding box center [28, 142] width 56 height 11
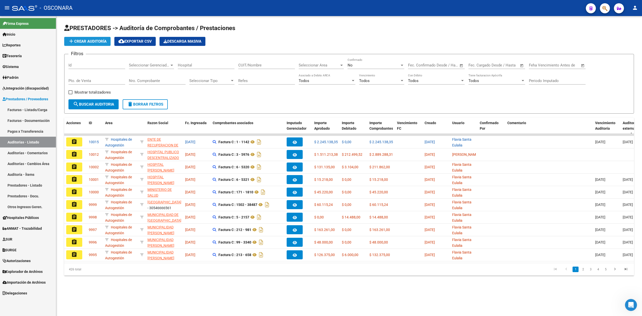
click at [91, 41] on span "add Crear Auditoría" at bounding box center [87, 41] width 38 height 5
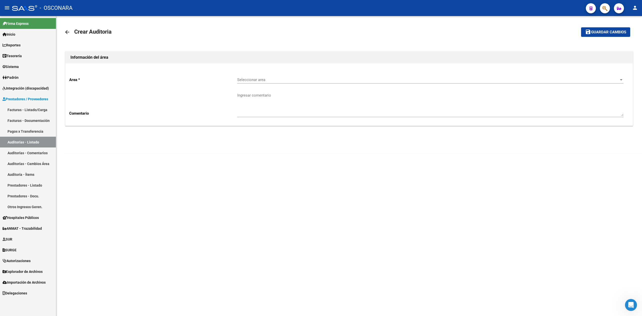
click at [263, 80] on span "Seleccionar area" at bounding box center [428, 79] width 382 height 5
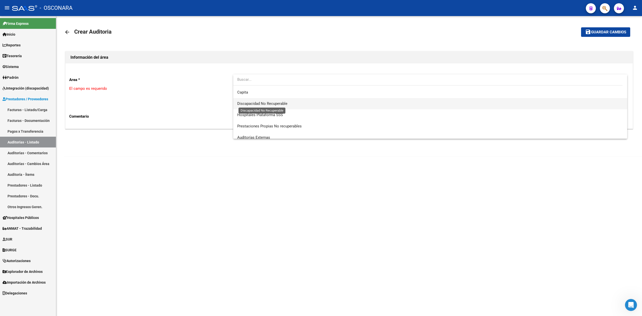
click at [275, 104] on span "Discapacidad No Recuperable" at bounding box center [262, 103] width 50 height 5
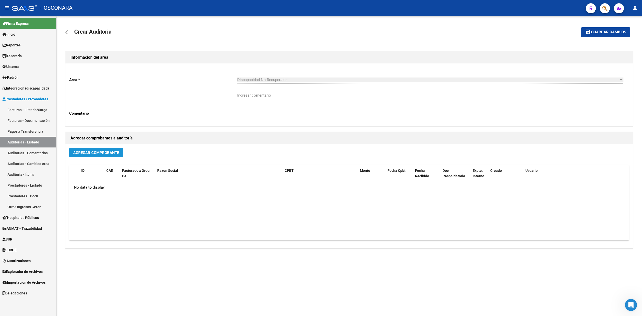
click at [84, 154] on span "Agregar Comprobante" at bounding box center [96, 152] width 46 height 5
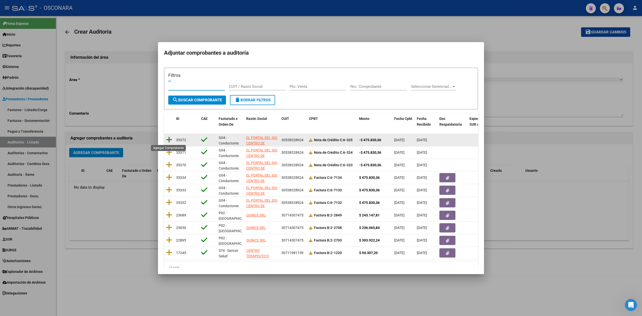
click at [169, 140] on icon at bounding box center [169, 139] width 6 height 7
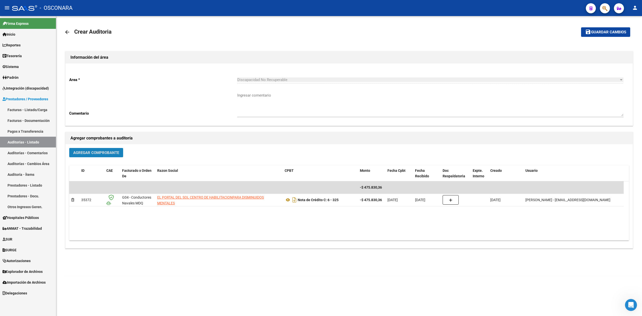
click at [109, 152] on span "Agregar Comprobante" at bounding box center [96, 152] width 46 height 5
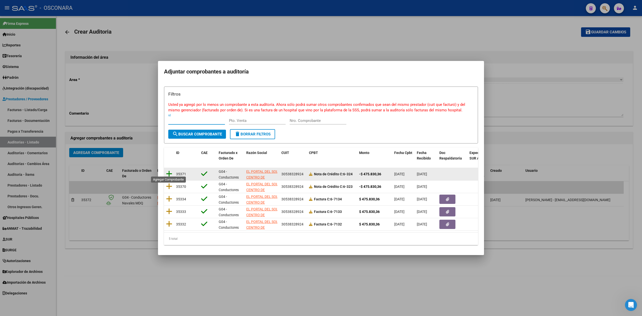
click at [167, 171] on icon at bounding box center [169, 173] width 6 height 7
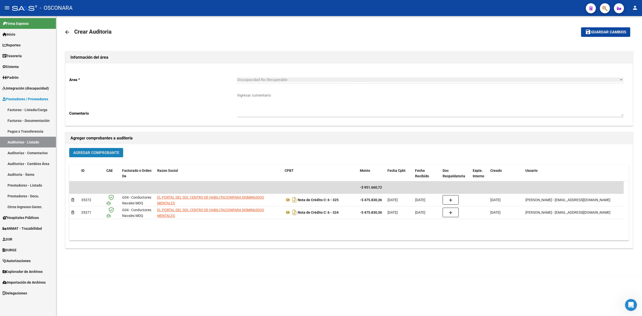
click at [113, 156] on button "Agregar Comprobante" at bounding box center [96, 152] width 54 height 9
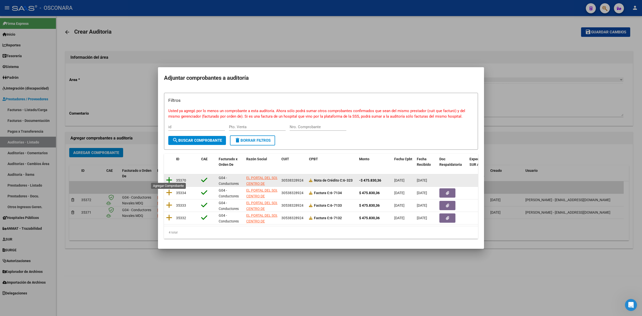
click at [167, 177] on icon at bounding box center [169, 179] width 6 height 7
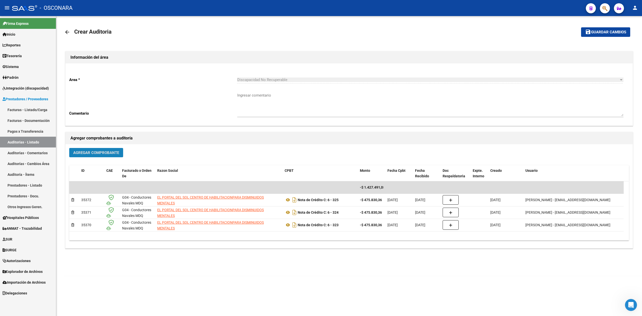
click at [107, 151] on span "Agregar Comprobante" at bounding box center [96, 152] width 46 height 5
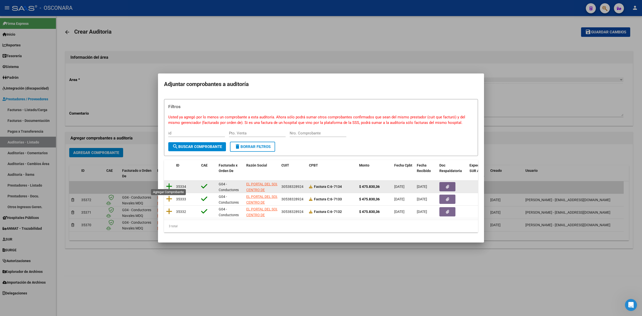
click at [168, 185] on icon at bounding box center [169, 186] width 6 height 7
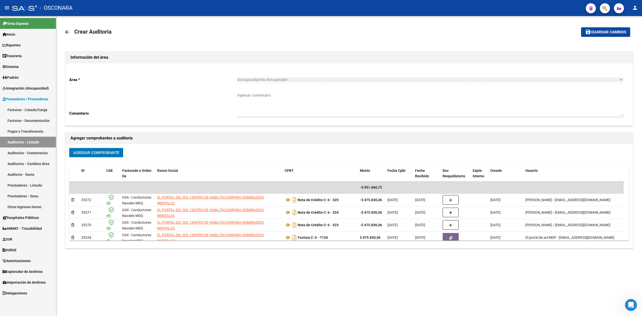
click at [119, 150] on button "Agregar Comprobante" at bounding box center [96, 152] width 54 height 9
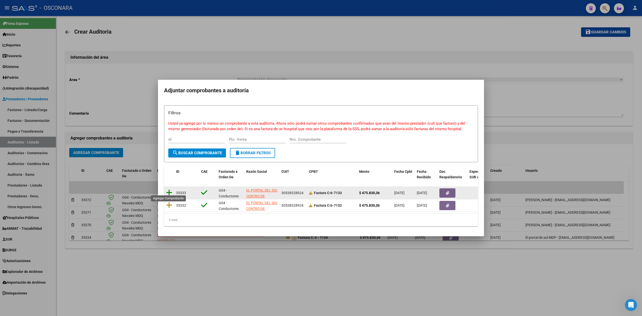
click at [167, 192] on icon at bounding box center [169, 192] width 6 height 7
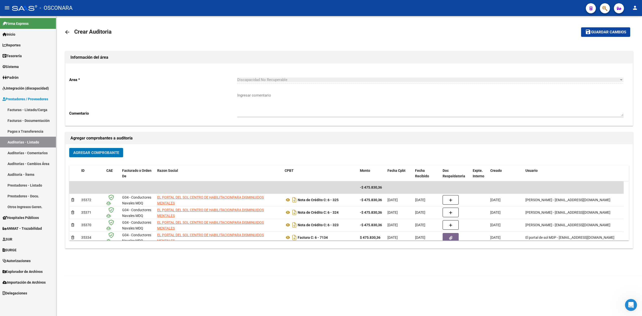
click at [119, 149] on button "Agregar Comprobante" at bounding box center [96, 152] width 54 height 9
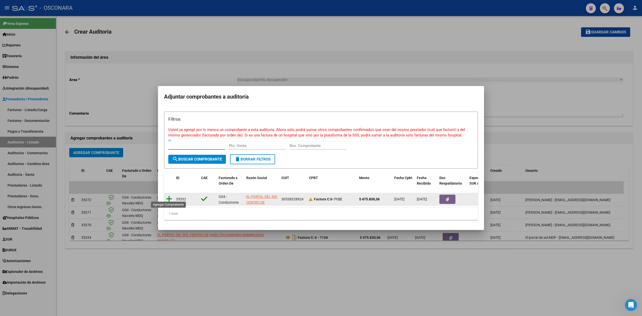
click at [171, 196] on icon at bounding box center [169, 198] width 6 height 7
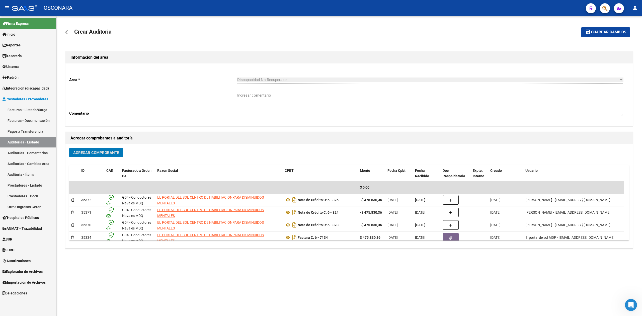
click at [119, 157] on div "Agregar Comprobante" at bounding box center [349, 154] width 560 height 13
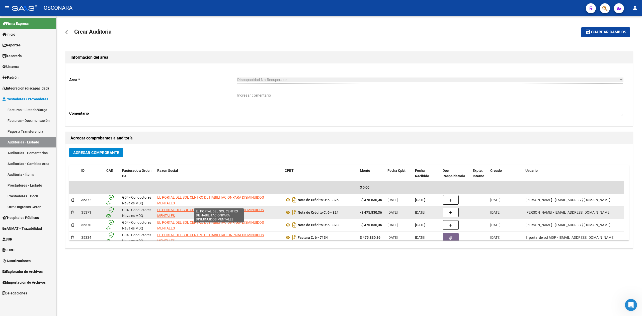
scroll to position [1, 0]
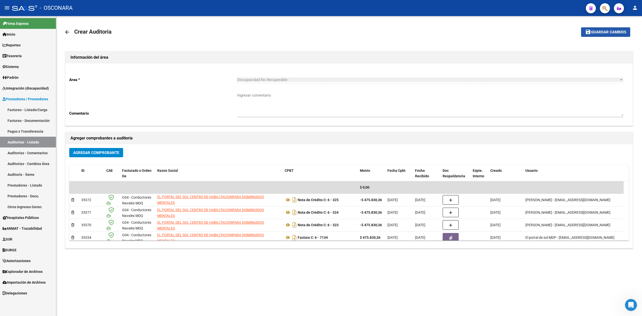
click at [594, 35] on button "save Guardar cambios" at bounding box center [605, 31] width 49 height 9
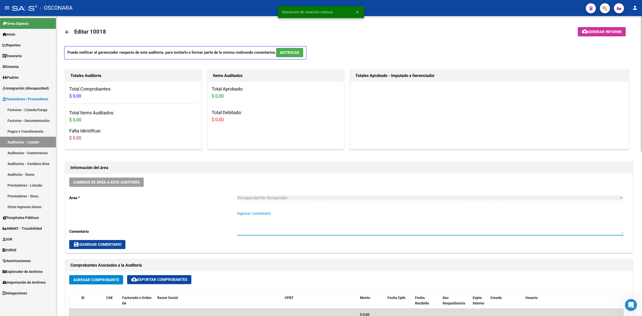
drag, startPoint x: 246, startPoint y: 218, endPoint x: 235, endPoint y: 203, distance: 18.5
click at [246, 218] on textarea "Ingresar comentario" at bounding box center [430, 223] width 386 height 24
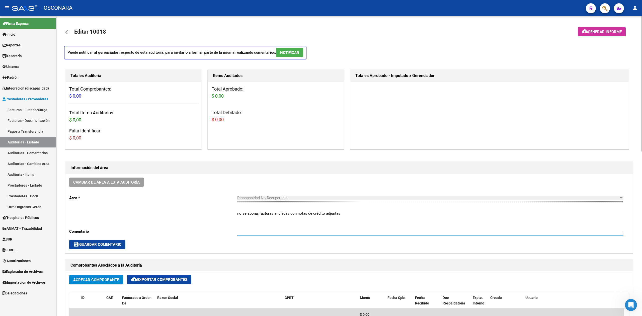
type textarea "no se abona, facturas anuladas con notas de crédito adjuntas"
click at [114, 245] on span "save Guardar Comentario" at bounding box center [97, 244] width 48 height 5
click at [121, 244] on span "save Guardar Comentario" at bounding box center [97, 244] width 48 height 5
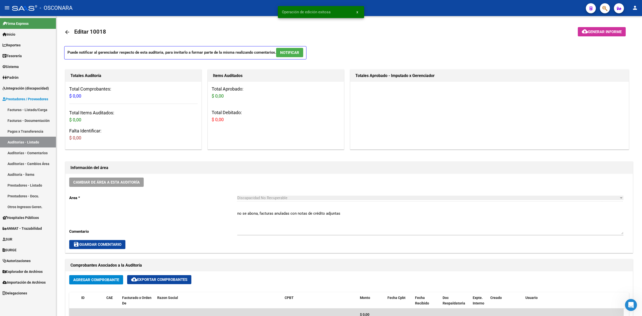
click at [36, 113] on link "Facturas - Listado/Carga" at bounding box center [28, 109] width 56 height 11
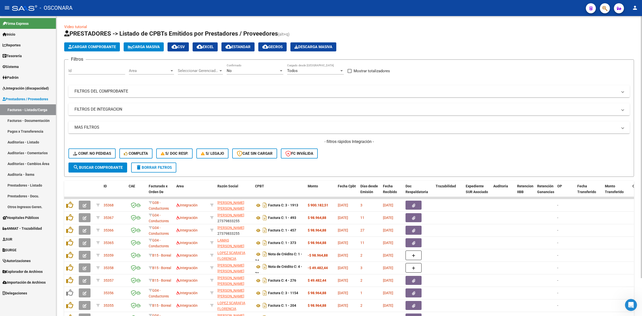
click at [413, 153] on div "- filtros rápidos Integración - Conf. no pedidas Completa S/ Doc Resp. S/ legaj…" at bounding box center [348, 151] width 561 height 24
click at [370, 165] on form "Filtros Id Area Area Seleccionar Gerenciador Seleccionar Gerenciador No Confirm…" at bounding box center [349, 117] width 570 height 117
click at [358, 167] on form "Filtros Id Area Area Seleccionar Gerenciador Seleccionar Gerenciador No Confirm…" at bounding box center [349, 117] width 570 height 117
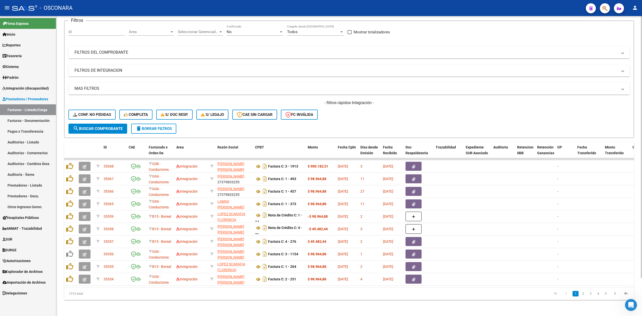
scroll to position [43, 0]
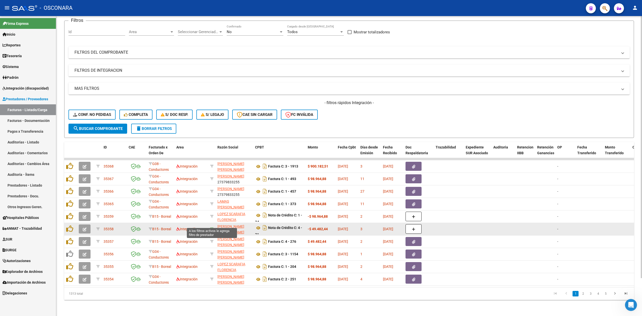
click at [211, 227] on icon at bounding box center [212, 229] width 4 height 4
type input "27280780478"
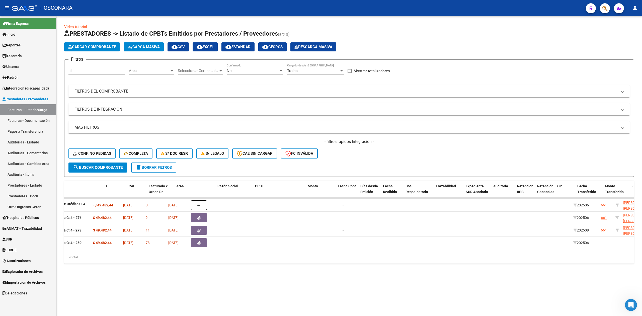
scroll to position [0, 0]
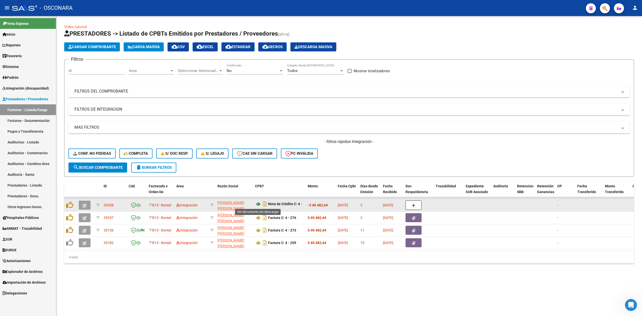
click at [259, 204] on icon at bounding box center [258, 204] width 7 height 6
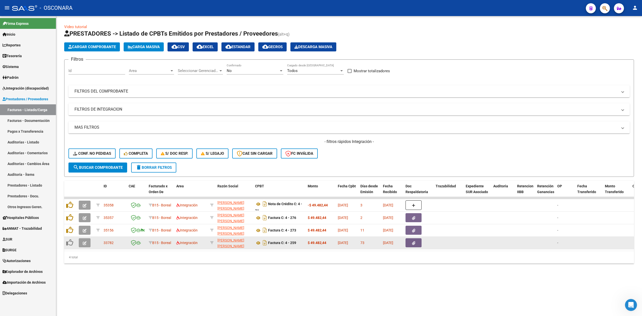
click at [87, 243] on button "button" at bounding box center [85, 242] width 12 height 9
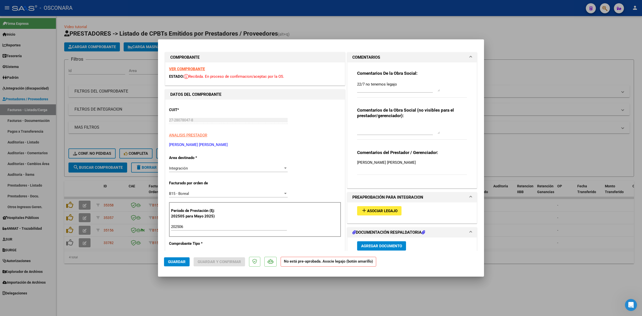
click at [195, 170] on div "Integración" at bounding box center [226, 168] width 114 height 5
click at [200, 161] on span "Discapacidad No Recuperable" at bounding box center [194, 160] width 50 height 5
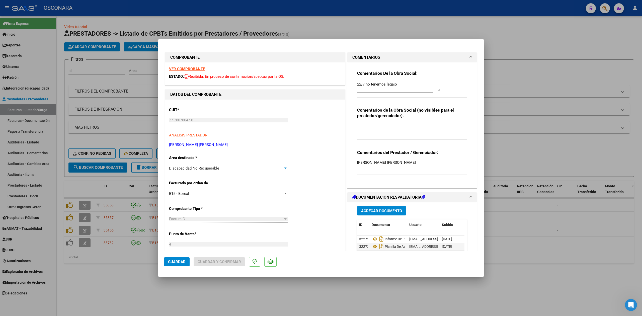
click at [171, 259] on span "Guardar" at bounding box center [177, 261] width 18 height 5
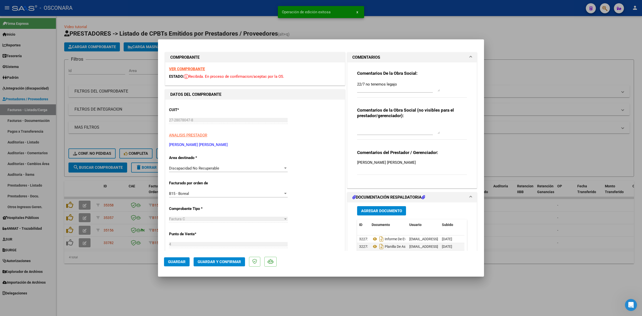
click at [86, 204] on div at bounding box center [321, 158] width 642 height 316
type input "$ 0,00"
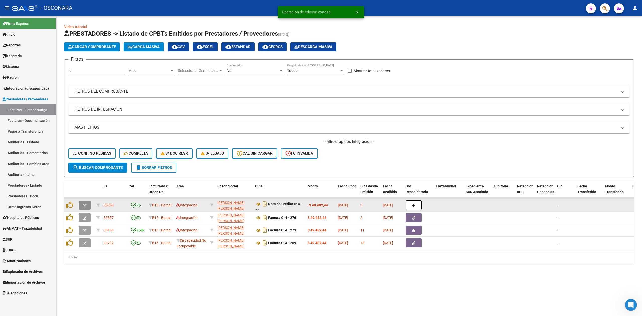
click at [86, 205] on icon "button" at bounding box center [85, 206] width 4 height 4
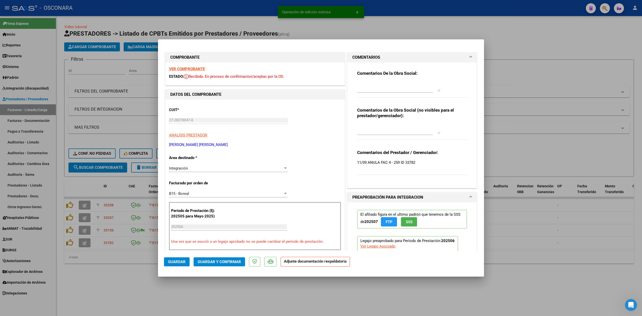
click at [200, 171] on div "Integración Seleccionar Area" at bounding box center [228, 168] width 119 height 8
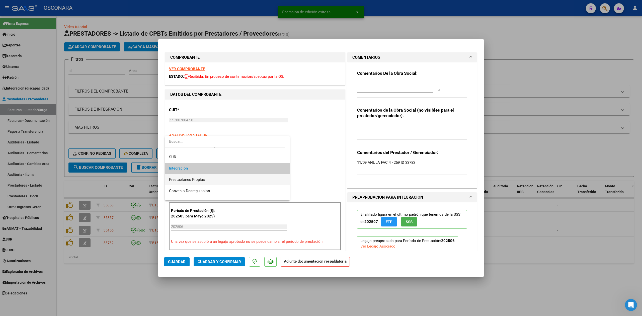
scroll to position [52, 0]
click at [203, 180] on span "Discapacidad No Recuperable" at bounding box center [194, 179] width 50 height 5
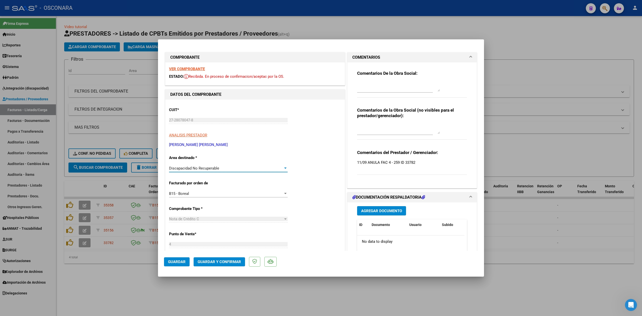
click at [171, 264] on span "Guardar" at bounding box center [177, 261] width 18 height 5
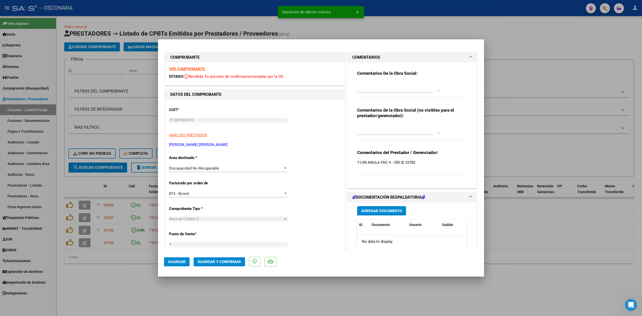
click at [191, 302] on div at bounding box center [321, 158] width 642 height 316
type input "$ 0,00"
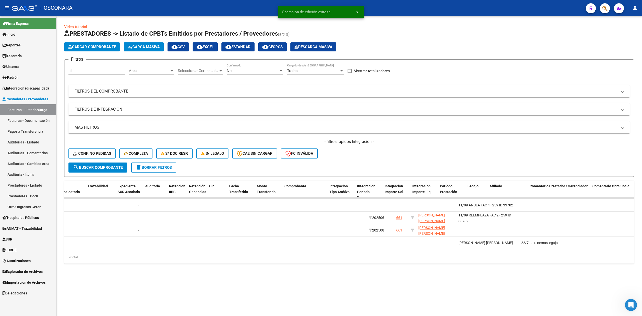
scroll to position [0, 0]
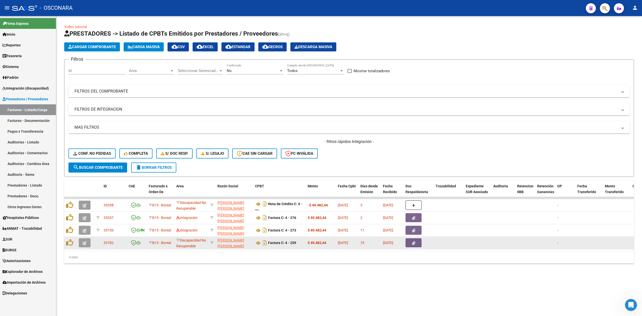
click at [85, 241] on icon "button" at bounding box center [85, 243] width 4 height 4
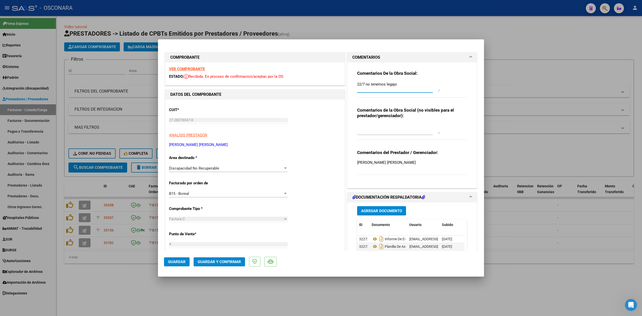
click at [357, 85] on textarea "22/7 no tenemos legajo" at bounding box center [398, 86] width 83 height 10
type textarea "anulada con id 35358 22/7 no tenemos legajo"
click at [183, 261] on span "Guardar" at bounding box center [177, 261] width 18 height 5
click at [83, 203] on div at bounding box center [321, 158] width 642 height 316
type input "$ 0,00"
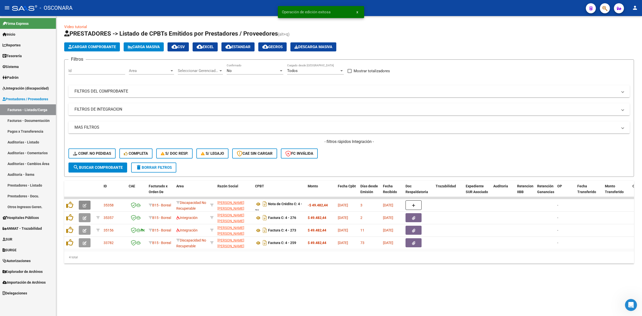
click at [83, 204] on icon "button" at bounding box center [85, 206] width 4 height 4
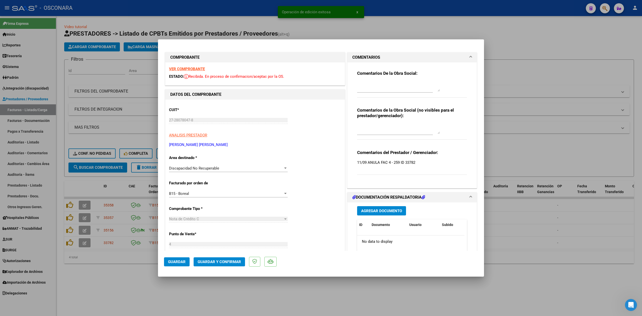
click at [364, 83] on textarea at bounding box center [398, 86] width 83 height 10
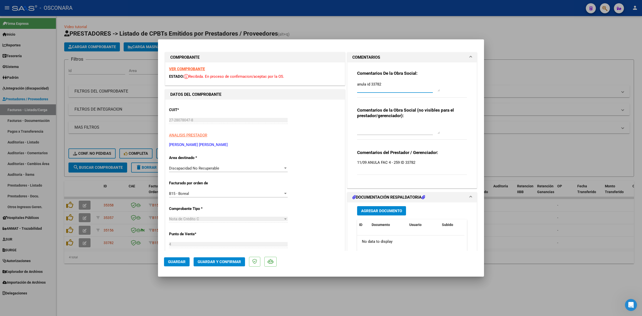
type textarea "anula id 33782"
click at [182, 260] on span "Guardar" at bounding box center [177, 261] width 18 height 5
click at [122, 282] on div at bounding box center [321, 158] width 642 height 316
type input "$ 0,00"
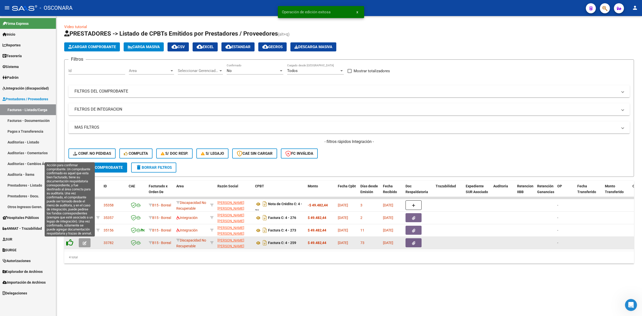
click at [70, 242] on icon at bounding box center [69, 242] width 7 height 7
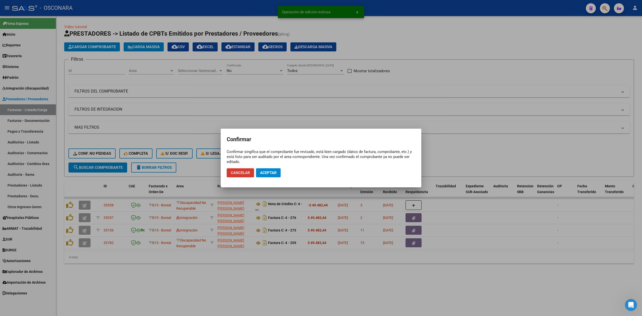
click at [271, 174] on span "Aceptar" at bounding box center [268, 172] width 17 height 5
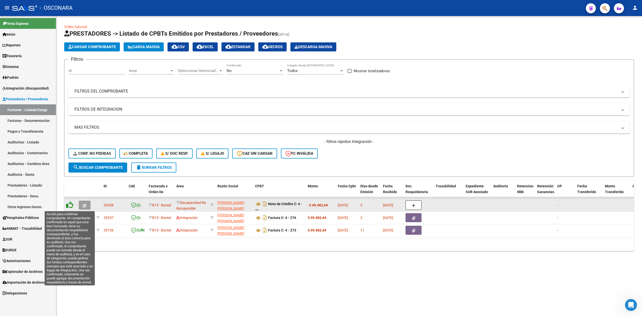
click at [69, 204] on icon at bounding box center [69, 204] width 7 height 7
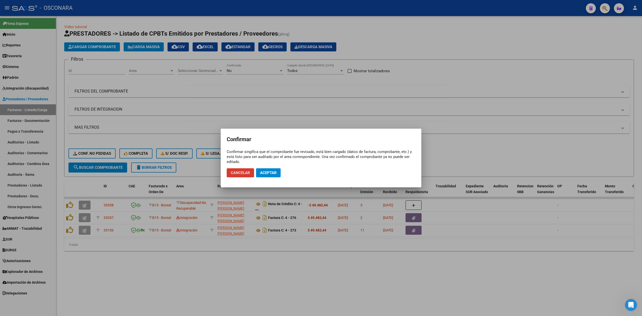
click at [262, 172] on span "Aceptar" at bounding box center [268, 172] width 17 height 5
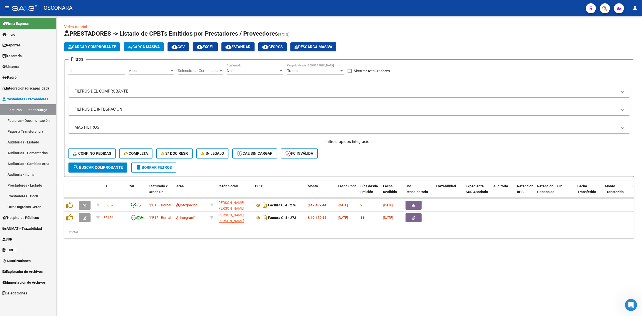
drag, startPoint x: 21, startPoint y: 140, endPoint x: 63, endPoint y: 118, distance: 47.1
click at [21, 140] on link "Auditorías - Listado" at bounding box center [28, 142] width 56 height 11
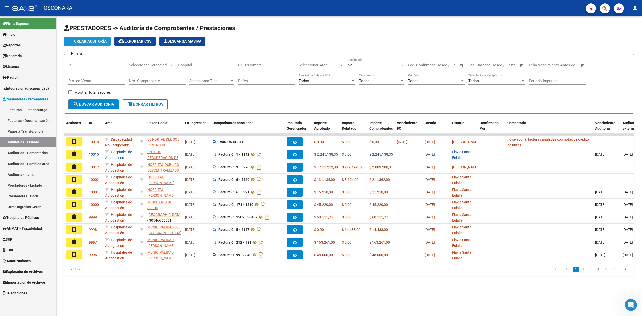
click at [100, 44] on button "add Crear Auditoría" at bounding box center [87, 41] width 46 height 9
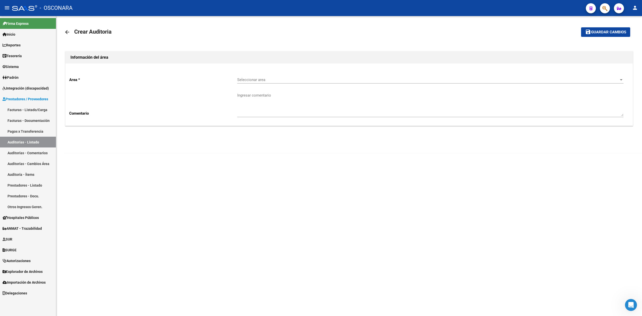
click at [250, 81] on span "Seleccionar area" at bounding box center [428, 79] width 382 height 5
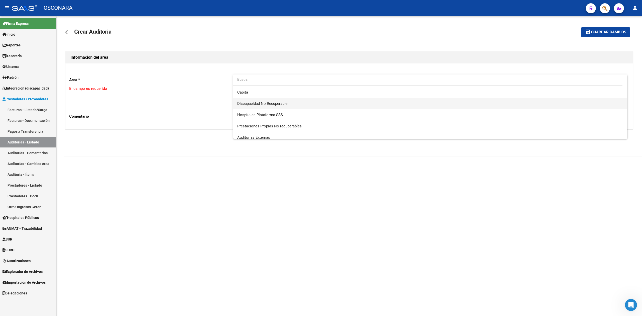
click at [272, 105] on span "Discapacidad No Recuperable" at bounding box center [262, 103] width 50 height 5
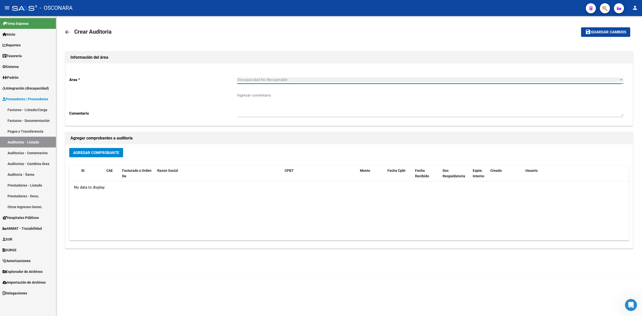
click at [106, 150] on span "Agregar Comprobante" at bounding box center [96, 152] width 46 height 5
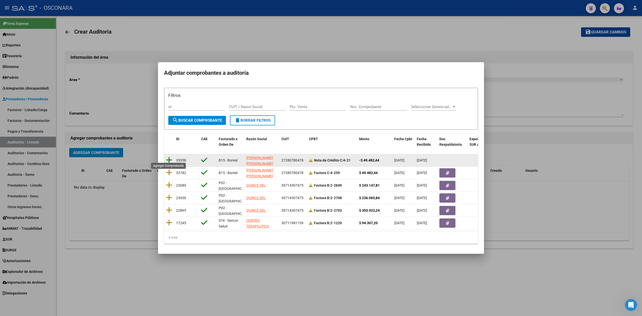
click at [169, 157] on icon at bounding box center [169, 159] width 6 height 7
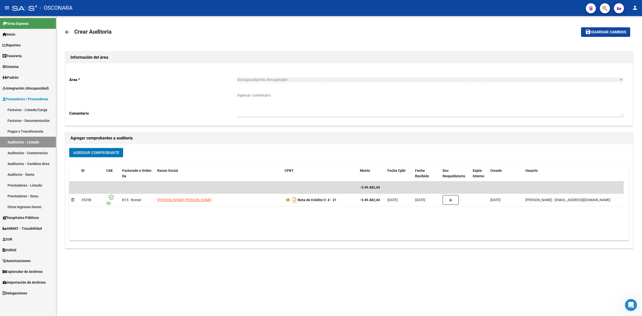
click at [120, 151] on button "Agregar Comprobante" at bounding box center [96, 152] width 54 height 9
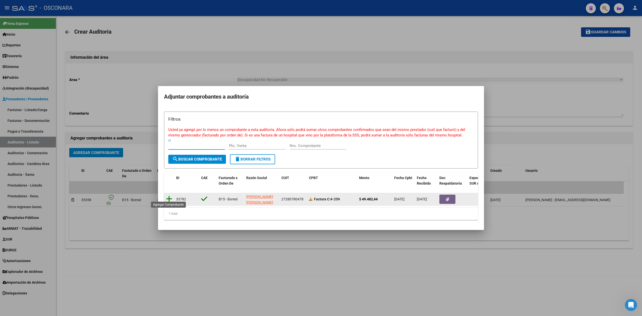
click at [169, 198] on icon at bounding box center [169, 198] width 6 height 7
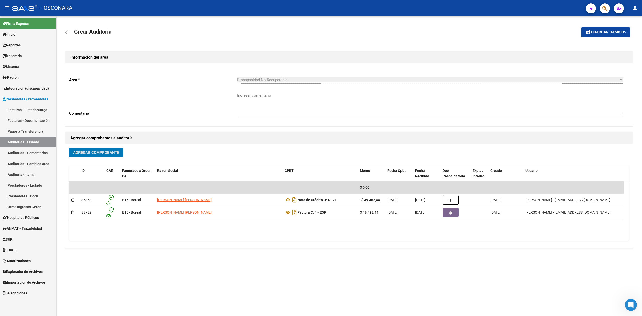
click at [593, 34] on span "Guardar cambios" at bounding box center [608, 32] width 35 height 5
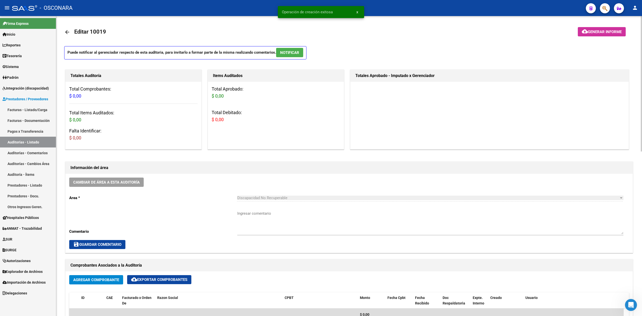
scroll to position [167, 0]
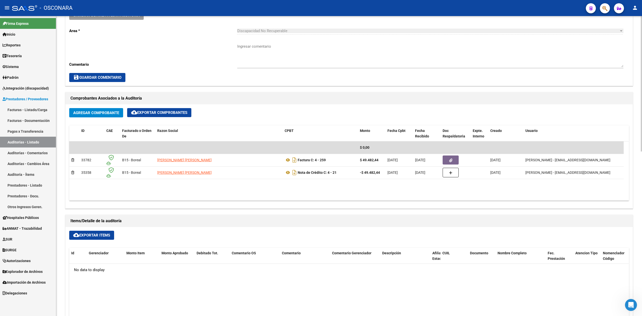
click at [317, 105] on div "Agregar Comprobante cloud_download Exportar Comprobantes ID CAE Facturado x Ord…" at bounding box center [348, 156] width 567 height 104
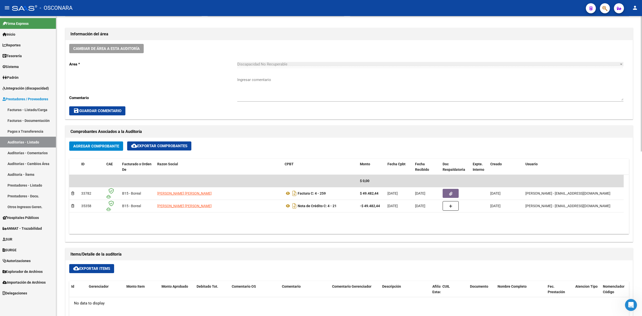
scroll to position [67, 0]
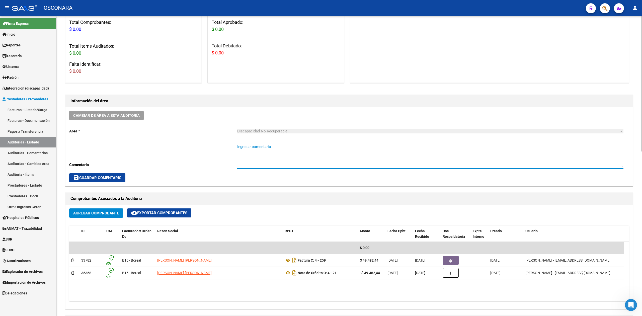
click at [270, 149] on textarea "Ingresar comentario" at bounding box center [430, 156] width 386 height 24
type textarea "No se abona, factura anulada con nota de credito adjunta"
click at [109, 175] on button "save Guardar Comentario" at bounding box center [97, 177] width 56 height 9
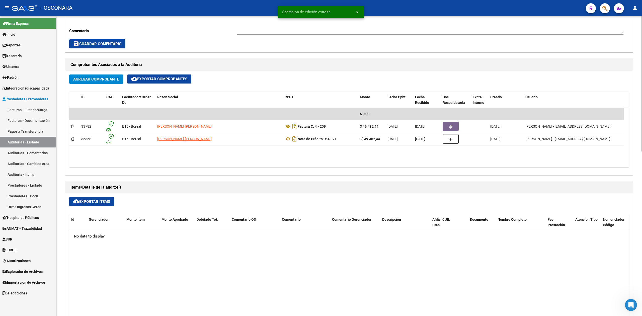
scroll to position [364, 0]
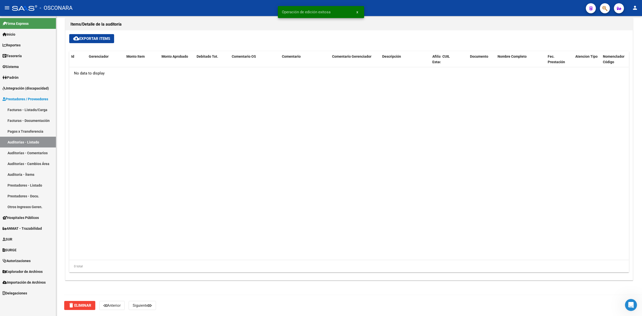
click at [31, 109] on link "Facturas - Listado/Carga" at bounding box center [28, 109] width 56 height 11
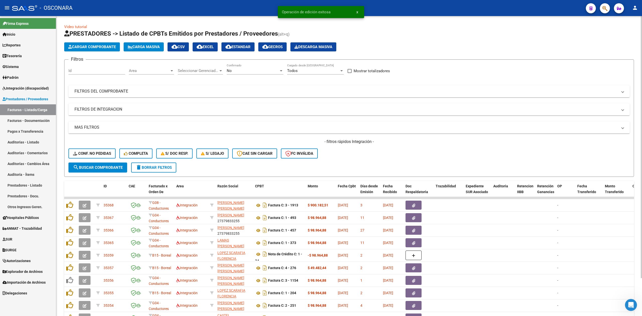
click at [407, 159] on div "- filtros rápidos Integración - Conf. no pedidas Completa S/ Doc Resp. S/ legaj…" at bounding box center [348, 151] width 561 height 24
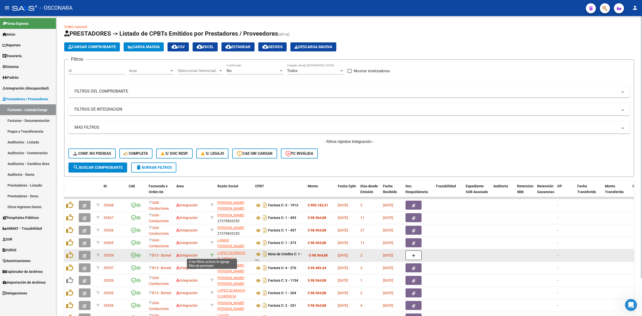
click at [211, 253] on icon at bounding box center [212, 255] width 4 height 4
type input "27367739458"
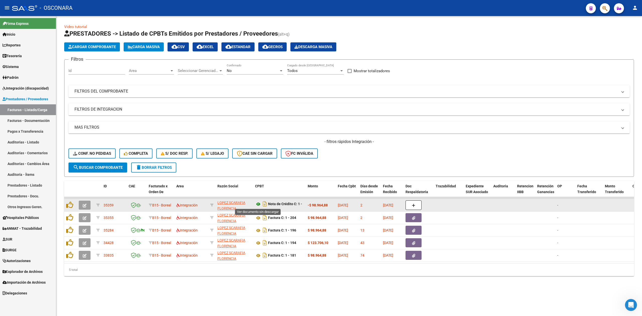
click at [257, 204] on icon at bounding box center [258, 204] width 7 height 6
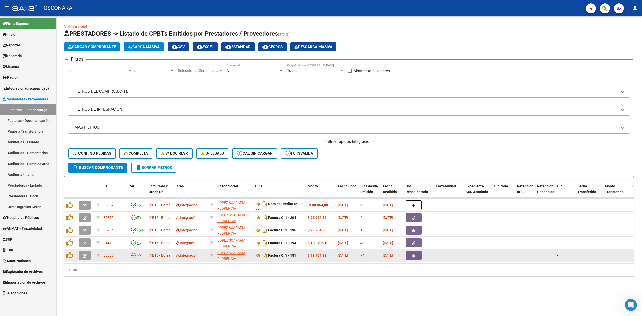
click at [85, 255] on icon "button" at bounding box center [85, 256] width 4 height 4
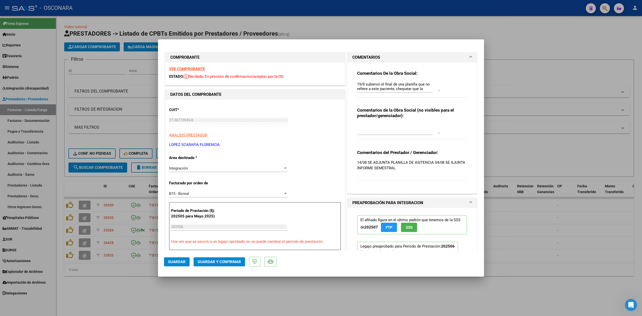
click at [357, 83] on textarea "19/8 subieron el final de una planilla que no refiere a este paciente, chequear…" at bounding box center [398, 86] width 83 height 10
type textarea "anulada con id 35359 19/8 subieron el final de una planilla que no refiere a es…"
click at [181, 260] on span "Guardar" at bounding box center [177, 261] width 18 height 5
click at [150, 295] on div at bounding box center [321, 158] width 642 height 316
type input "$ 0,00"
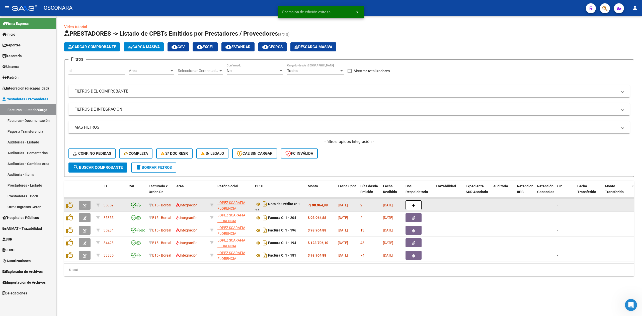
click at [86, 204] on icon "button" at bounding box center [85, 206] width 4 height 4
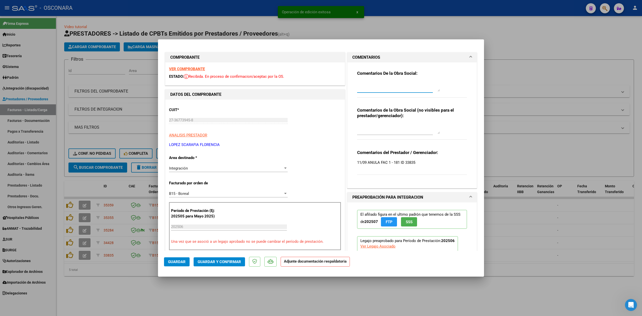
click at [374, 83] on textarea at bounding box center [398, 86] width 83 height 10
type textarea "anula id 33835"
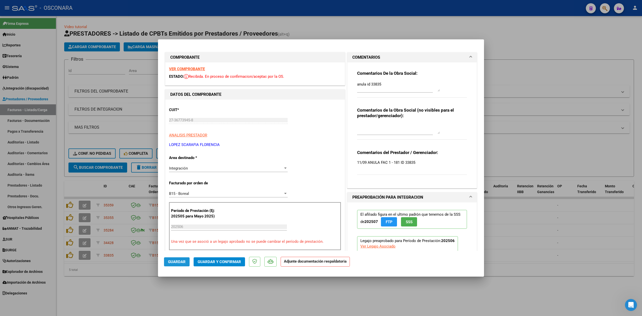
click at [175, 258] on button "Guardar" at bounding box center [177, 261] width 26 height 9
click at [192, 310] on div at bounding box center [321, 158] width 642 height 316
type input "$ 0,00"
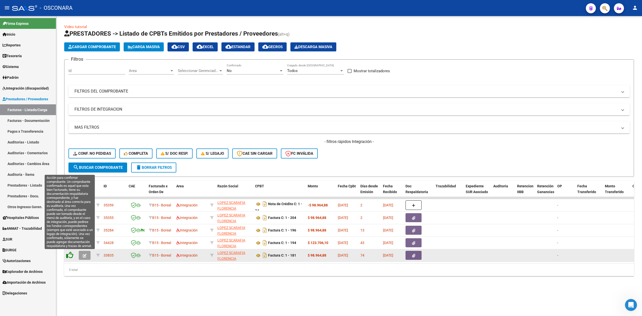
click at [70, 254] on icon at bounding box center [69, 254] width 7 height 7
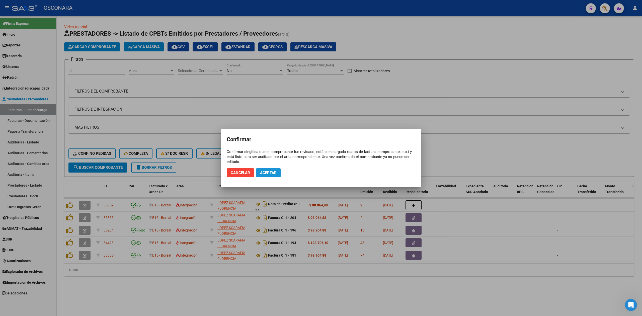
click at [266, 172] on span "Aceptar" at bounding box center [268, 172] width 17 height 5
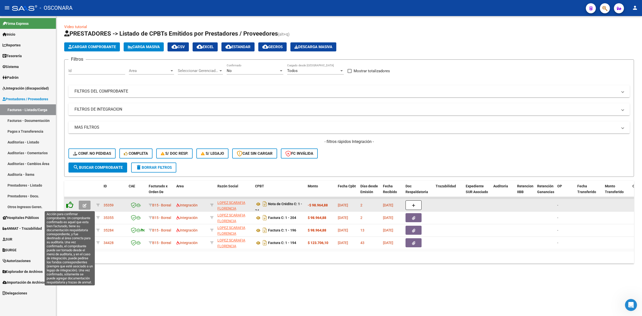
click at [69, 204] on icon at bounding box center [69, 204] width 7 height 7
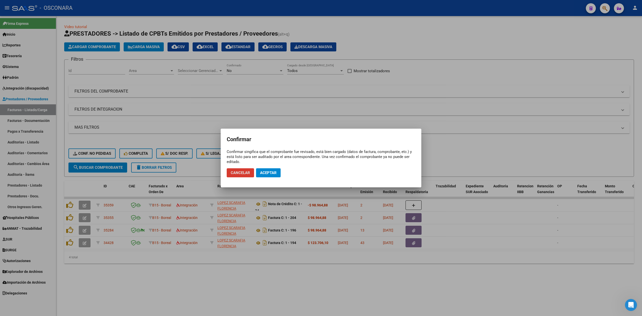
drag, startPoint x: 272, startPoint y: 175, endPoint x: 263, endPoint y: 186, distance: 14.1
click at [272, 175] on button "Aceptar" at bounding box center [268, 172] width 25 height 9
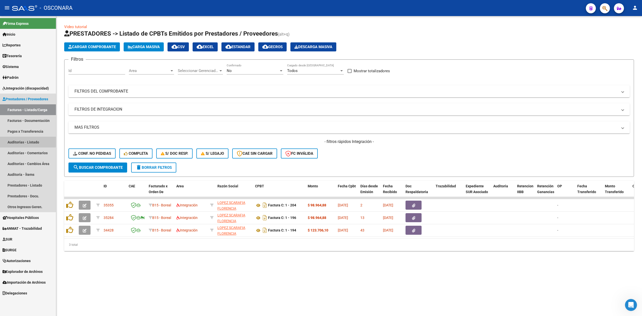
click at [16, 140] on link "Auditorías - Listado" at bounding box center [28, 142] width 56 height 11
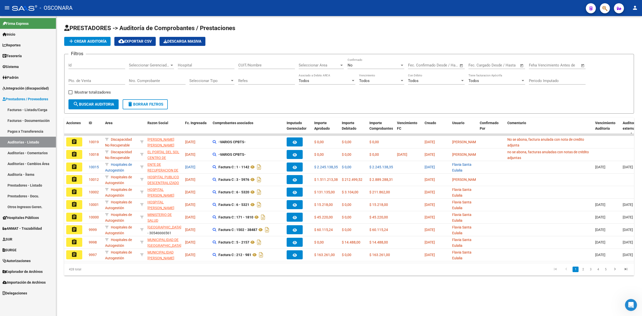
click at [89, 42] on span "add Crear Auditoría" at bounding box center [87, 41] width 38 height 5
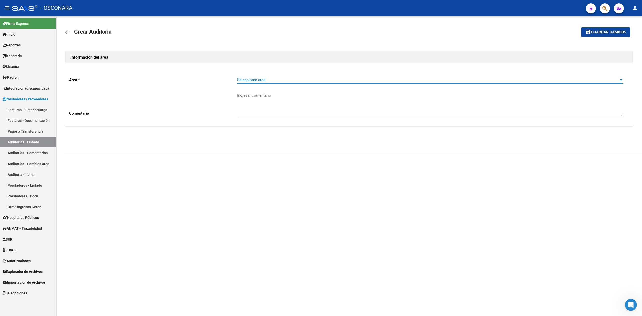
click at [243, 80] on span "Seleccionar area" at bounding box center [428, 79] width 382 height 5
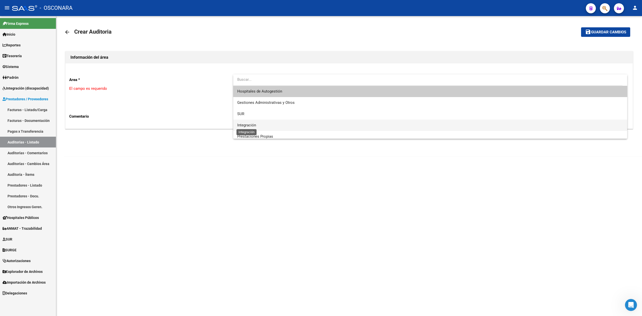
click at [255, 125] on span "Integración" at bounding box center [246, 125] width 19 height 5
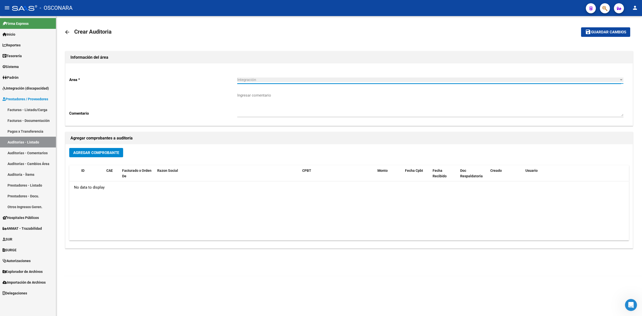
click at [108, 152] on span "Agregar Comprobante" at bounding box center [96, 152] width 46 height 5
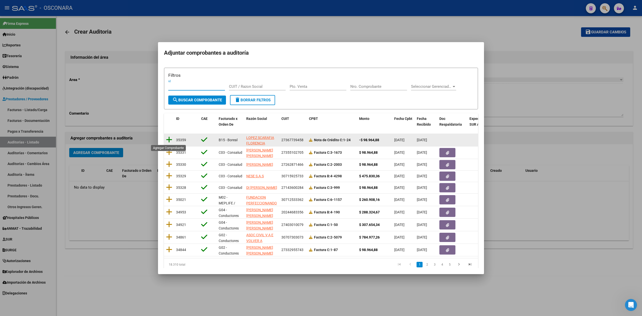
click at [169, 139] on icon at bounding box center [169, 139] width 6 height 7
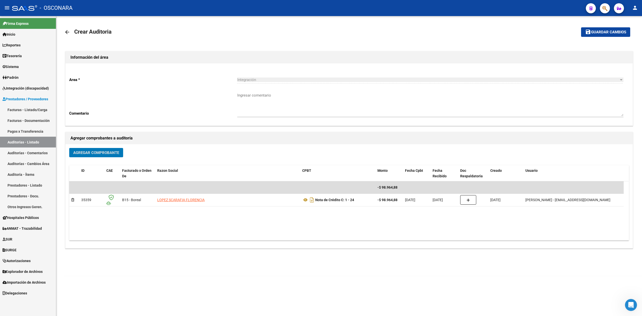
click at [117, 155] on button "Agregar Comprobante" at bounding box center [96, 152] width 54 height 9
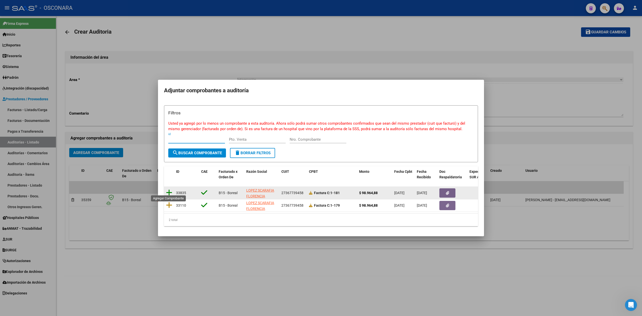
click at [167, 189] on icon at bounding box center [169, 192] width 6 height 7
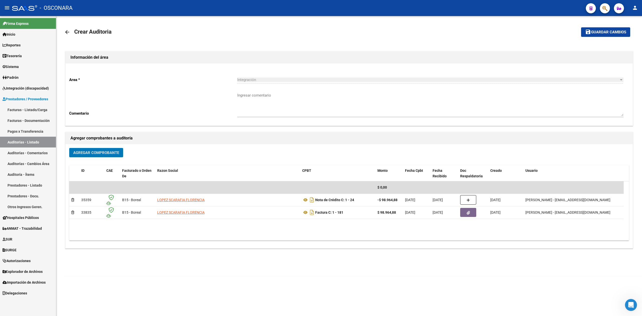
click at [587, 37] on mat-toolbar-row "save Guardar cambios" at bounding box center [571, 32] width 117 height 16
click at [593, 30] on span "Guardar cambios" at bounding box center [608, 32] width 35 height 5
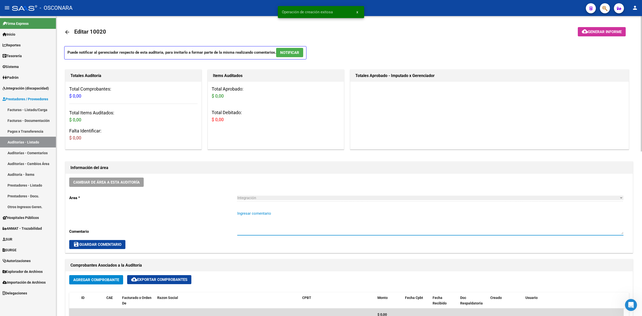
click at [250, 212] on textarea "Ingresar comentario" at bounding box center [430, 223] width 386 height 24
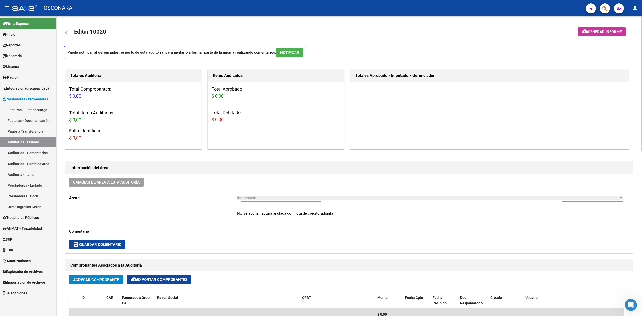
type textarea "No se abona, factura anulada con nota de credito adjunta"
click at [93, 249] on button "save Guardar Comentario" at bounding box center [97, 244] width 56 height 9
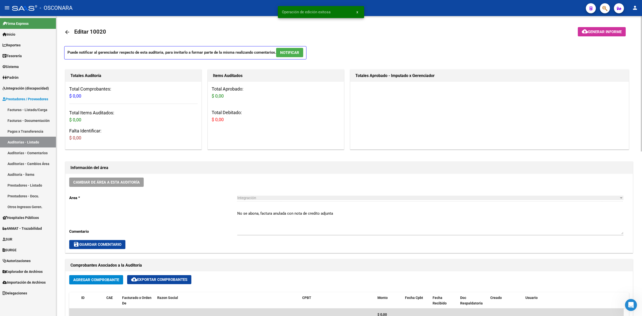
click at [118, 244] on span "save Guardar Comentario" at bounding box center [97, 244] width 48 height 5
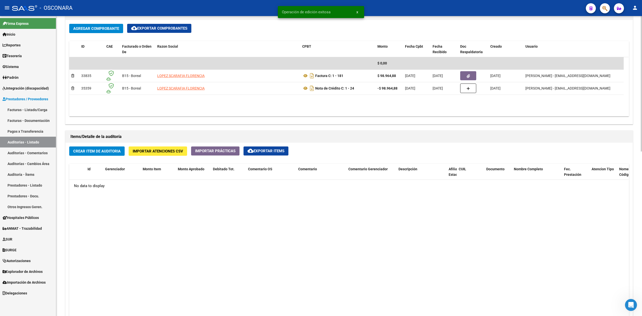
scroll to position [364, 0]
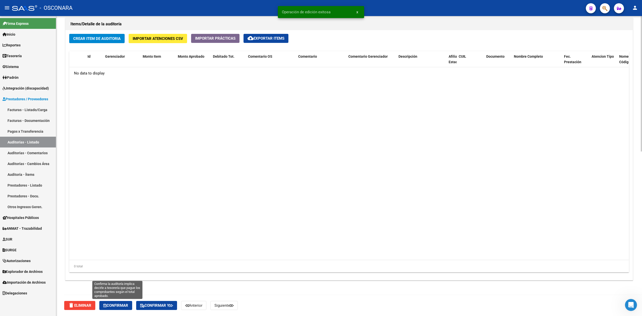
click at [126, 303] on span "Confirmar" at bounding box center [115, 305] width 25 height 5
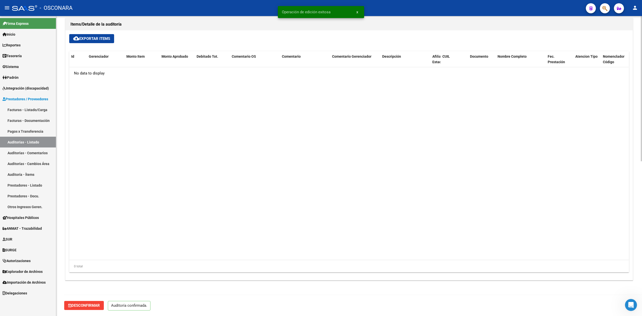
scroll to position [320, 0]
type input "202509"
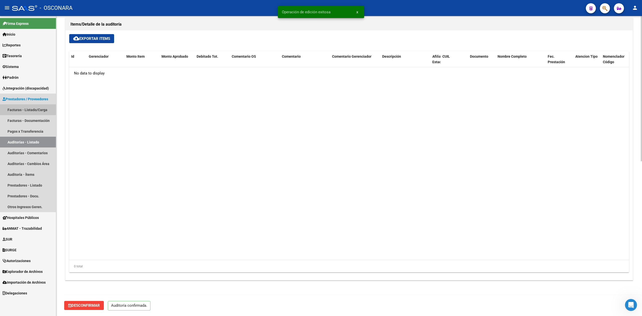
drag, startPoint x: 26, startPoint y: 110, endPoint x: 51, endPoint y: 117, distance: 26.0
click at [26, 110] on link "Facturas - Listado/Carga" at bounding box center [28, 109] width 56 height 11
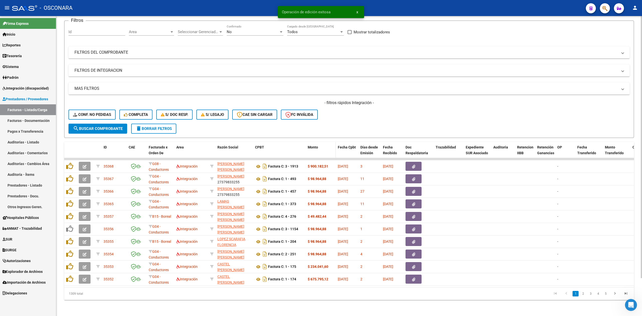
scroll to position [43, 0]
click at [583, 294] on link "2" at bounding box center [583, 294] width 6 height 6
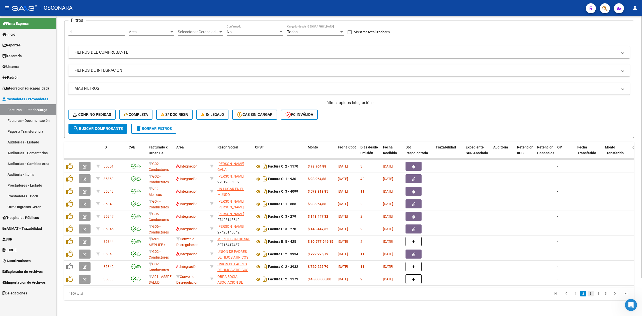
click at [591, 295] on link "3" at bounding box center [590, 294] width 6 height 6
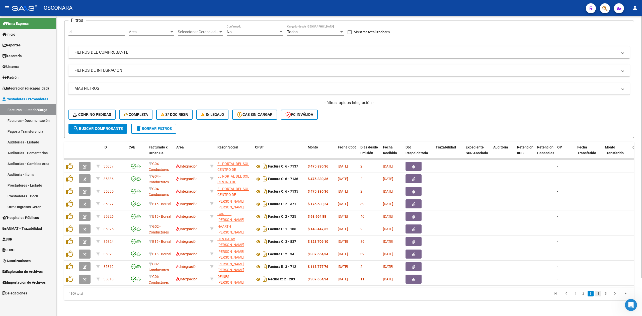
click at [597, 293] on link "4" at bounding box center [598, 294] width 6 height 6
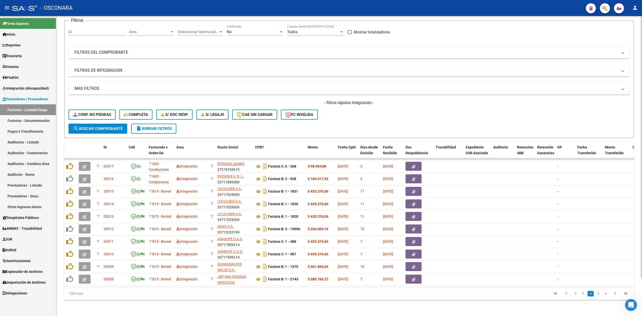
click at [597, 293] on link "5" at bounding box center [598, 294] width 6 height 6
click at [597, 293] on link "6" at bounding box center [598, 294] width 6 height 6
click at [597, 293] on link "7" at bounding box center [598, 294] width 6 height 6
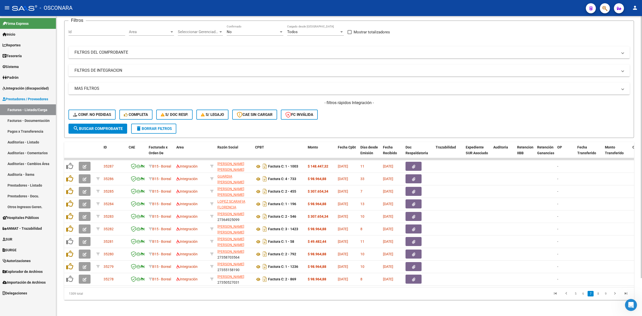
click at [597, 293] on link "8" at bounding box center [598, 294] width 6 height 6
click at [597, 293] on link "9" at bounding box center [597, 294] width 6 height 6
click at [597, 293] on link "10" at bounding box center [597, 294] width 7 height 6
click at [597, 293] on link "11" at bounding box center [597, 294] width 7 height 6
click at [597, 293] on link "12" at bounding box center [597, 294] width 7 height 6
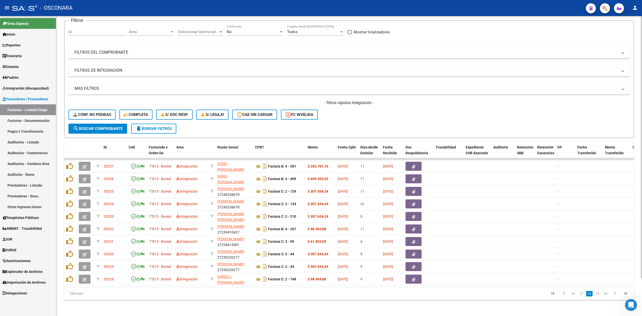
click at [597, 293] on link "13" at bounding box center [597, 294] width 7 height 6
click at [597, 293] on link "14" at bounding box center [597, 294] width 7 height 6
click at [597, 293] on link "15" at bounding box center [597, 294] width 7 height 6
click at [597, 293] on link "16" at bounding box center [597, 294] width 7 height 6
click at [597, 293] on link "17" at bounding box center [597, 294] width 7 height 6
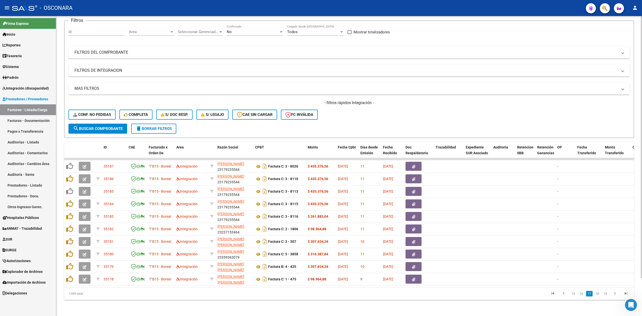
click at [597, 293] on link "18" at bounding box center [597, 294] width 7 height 6
click at [597, 293] on link "19" at bounding box center [597, 294] width 7 height 6
click at [597, 293] on link "20" at bounding box center [597, 294] width 7 height 6
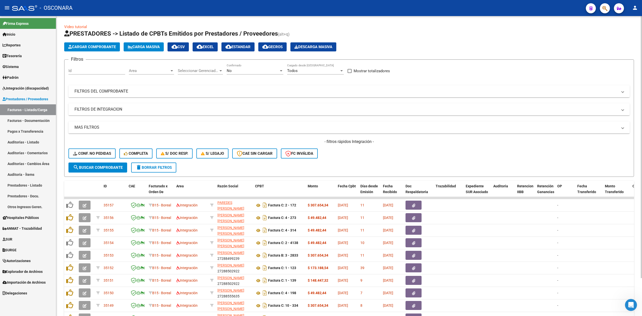
click at [393, 158] on div "- filtros rápidos Integración - Conf. no pedidas Completa S/ Doc Resp. S/ legaj…" at bounding box center [348, 151] width 561 height 24
click at [147, 68] on div "Area Area" at bounding box center [151, 69] width 45 height 11
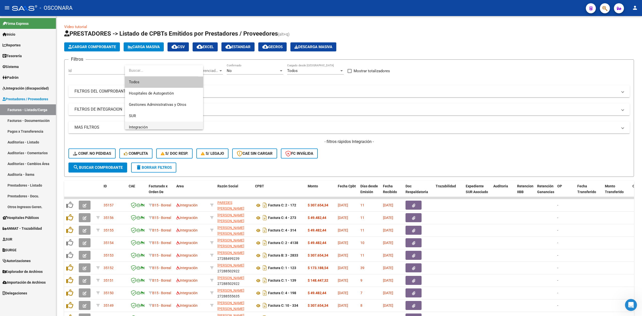
click at [146, 124] on span "Integración" at bounding box center [164, 127] width 70 height 11
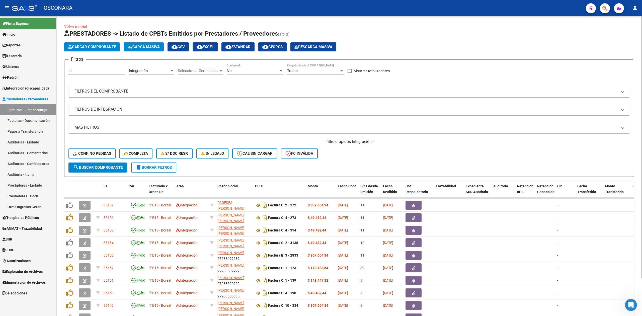
click at [264, 165] on form "Filtros Id Integración Area Seleccionar Gerenciador Seleccionar Gerenciador No …" at bounding box center [349, 117] width 570 height 117
click at [490, 156] on div "- filtros rápidos Integración - Conf. no pedidas Completa S/ Doc Resp. S/ legaj…" at bounding box center [348, 151] width 561 height 24
click at [370, 153] on div "- filtros rápidos Integración - Conf. no pedidas Completa S/ Doc Resp. S/ legaj…" at bounding box center [348, 151] width 561 height 24
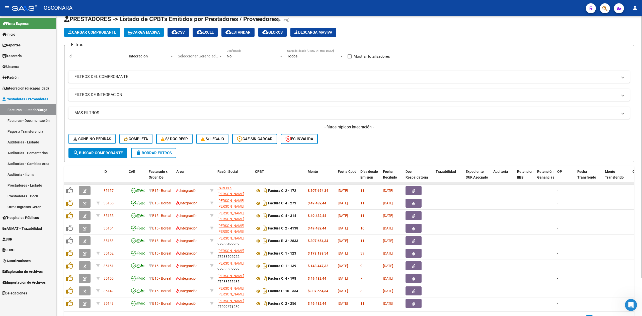
scroll to position [0, 0]
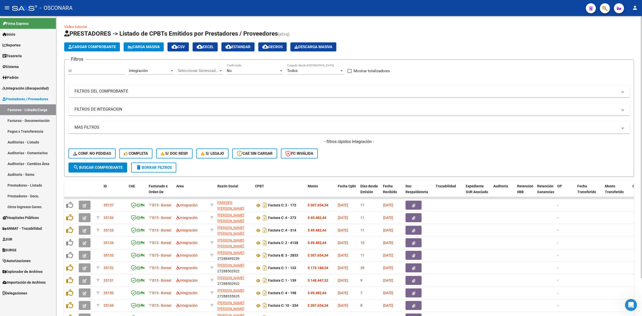
click at [261, 93] on mat-panel-title "FILTROS DEL COMPROBANTE" at bounding box center [345, 91] width 543 height 6
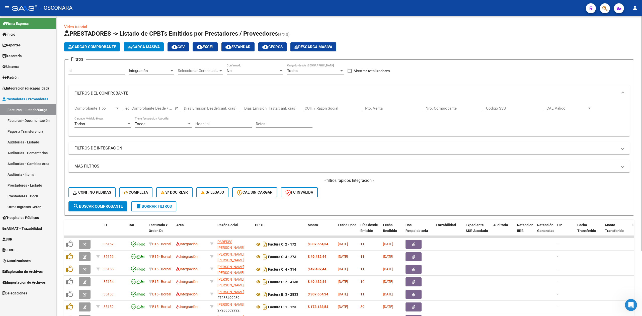
click at [448, 109] on input "Nro. Comprobante" at bounding box center [453, 108] width 57 height 5
click at [149, 110] on input "text" at bounding box center [160, 108] width 24 height 5
click at [98, 109] on div at bounding box center [321, 158] width 642 height 316
click at [98, 109] on span "Comprobante Tipo" at bounding box center [94, 108] width 41 height 5
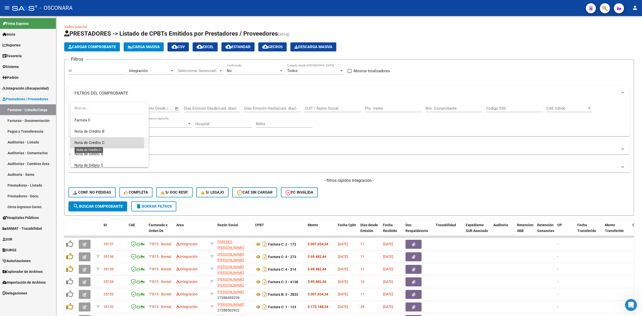
click at [99, 143] on span "Nota de Crédito C" at bounding box center [89, 142] width 30 height 5
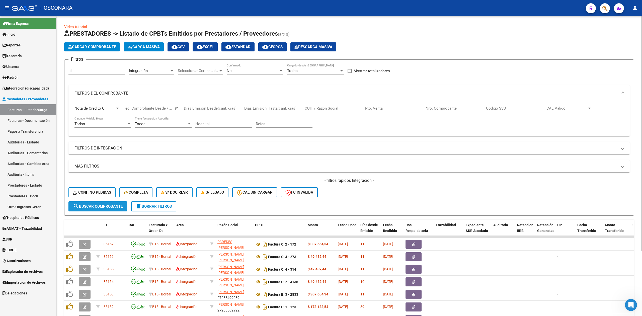
click at [106, 204] on span "search Buscar Comprobante" at bounding box center [98, 206] width 50 height 5
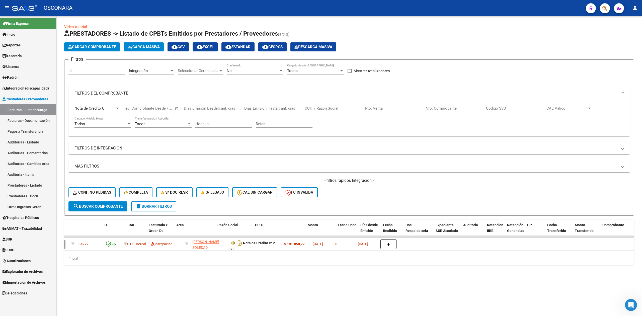
scroll to position [0, 0]
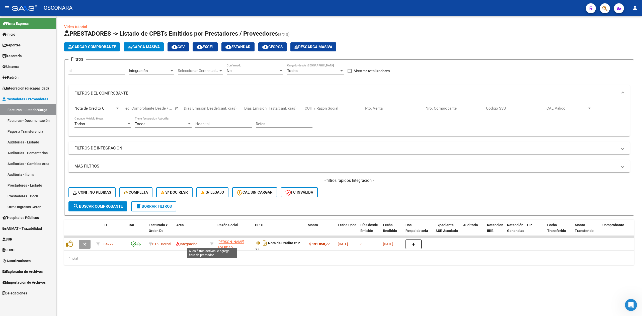
drag, startPoint x: 212, startPoint y: 242, endPoint x: 214, endPoint y: 198, distance: 44.4
click at [212, 242] on icon at bounding box center [212, 244] width 4 height 4
type input "27371272947"
click at [111, 107] on div "Nota de Crédito C" at bounding box center [94, 108] width 41 height 5
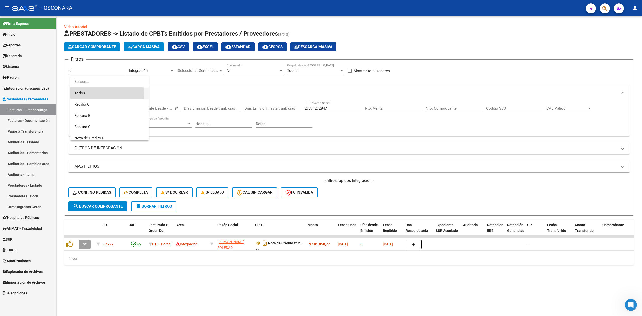
click at [85, 94] on span "Todos" at bounding box center [109, 92] width 70 height 11
click at [118, 206] on span "search Buscar Comprobante" at bounding box center [98, 206] width 50 height 5
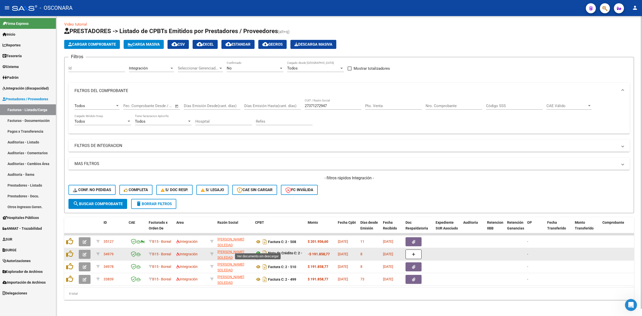
click at [256, 250] on icon at bounding box center [258, 253] width 7 height 6
click at [83, 252] on icon "button" at bounding box center [85, 254] width 4 height 4
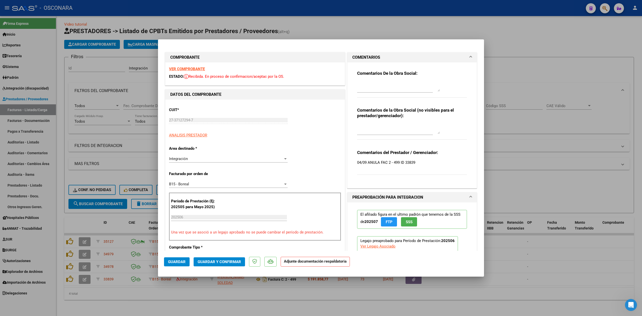
click at [366, 88] on textarea at bounding box center [398, 86] width 83 height 10
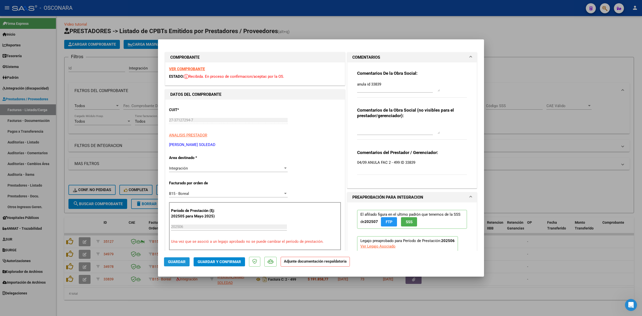
click at [185, 264] on span "Guardar" at bounding box center [177, 261] width 18 height 5
click at [82, 273] on div at bounding box center [321, 158] width 642 height 316
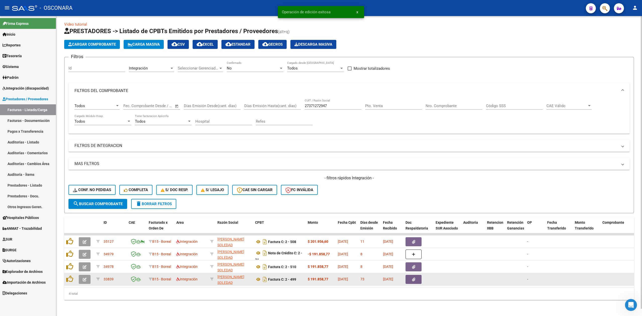
click at [85, 278] on icon "button" at bounding box center [85, 280] width 4 height 4
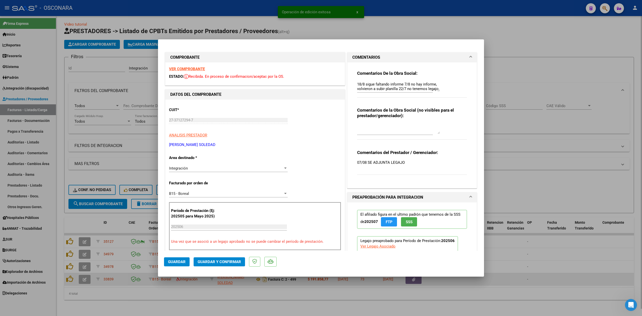
click at [357, 83] on textarea "18/8 sigue faltando informe 7/8 no hay informe, volvieron a subir planilla 22/7…" at bounding box center [398, 86] width 83 height 10
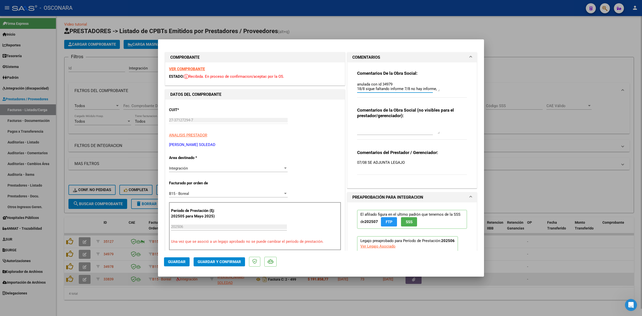
click at [174, 261] on span "Guardar" at bounding box center [177, 261] width 18 height 5
click at [106, 299] on div at bounding box center [321, 158] width 642 height 316
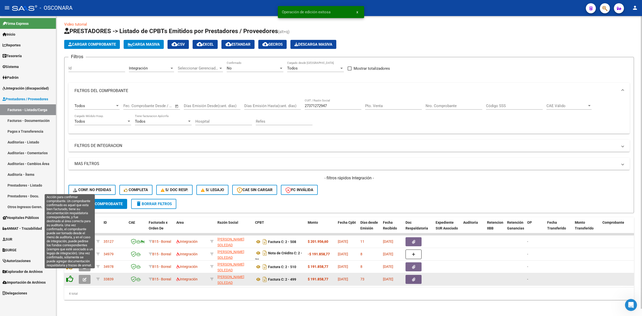
click at [69, 275] on icon at bounding box center [69, 278] width 7 height 7
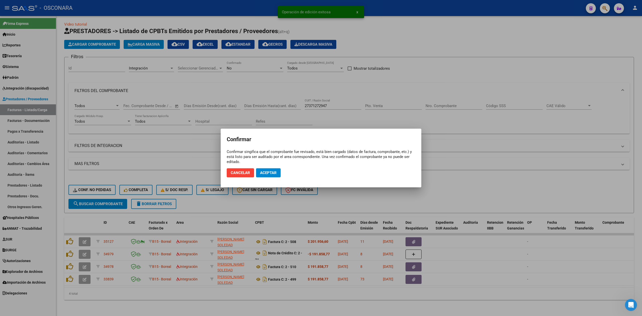
click at [267, 168] on mat-dialog-actions "Cancelar Aceptar" at bounding box center [321, 172] width 189 height 17
click at [270, 176] on button "Aceptar" at bounding box center [268, 172] width 25 height 9
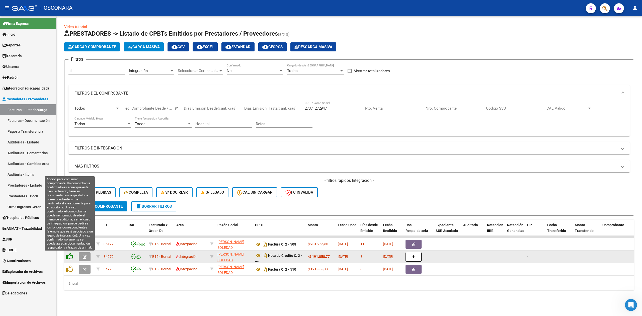
click at [70, 256] on icon at bounding box center [69, 256] width 7 height 7
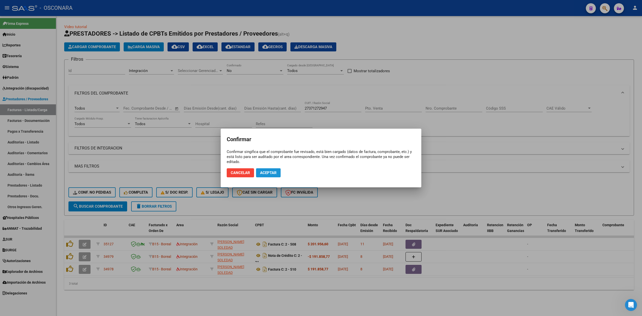
click at [279, 168] on button "Aceptar" at bounding box center [268, 172] width 25 height 9
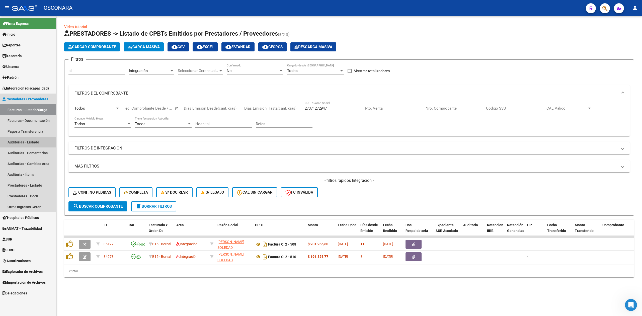
click at [17, 140] on link "Auditorías - Listado" at bounding box center [28, 142] width 56 height 11
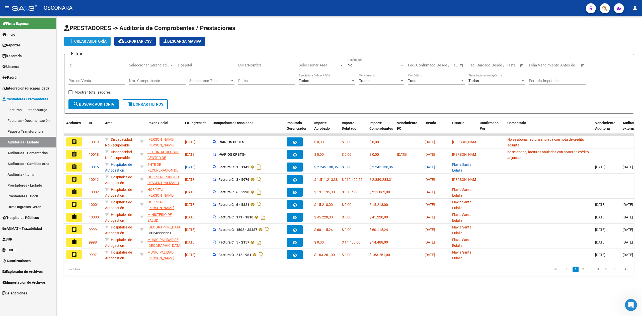
click at [108, 43] on button "add Crear Auditoría" at bounding box center [87, 41] width 46 height 9
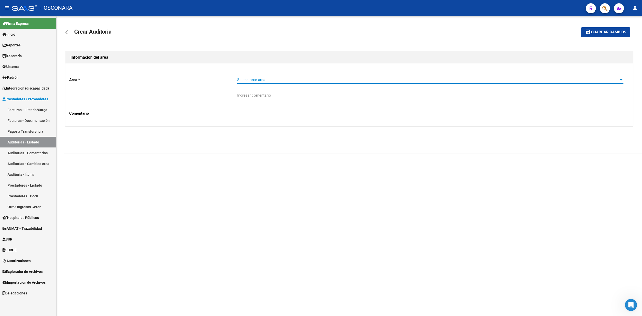
click at [240, 79] on span "Seleccionar area" at bounding box center [428, 79] width 382 height 5
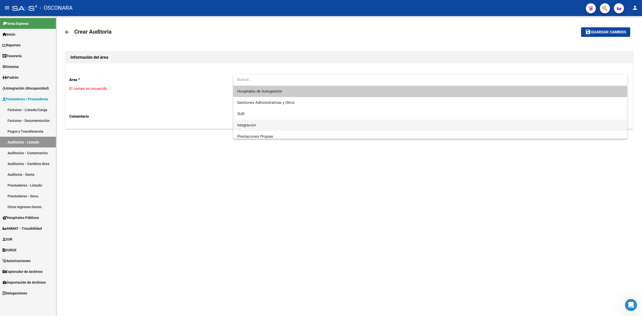
click at [251, 122] on span "Integración" at bounding box center [430, 125] width 386 height 11
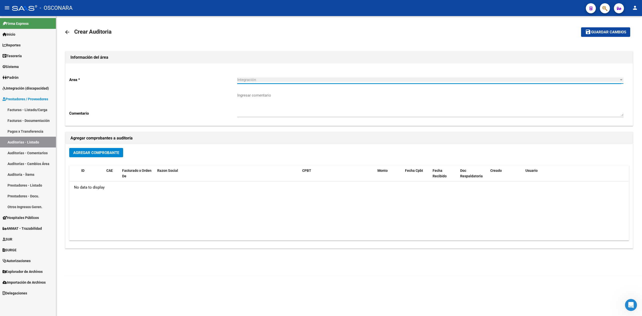
click at [97, 155] on button "Agregar Comprobante" at bounding box center [96, 152] width 54 height 9
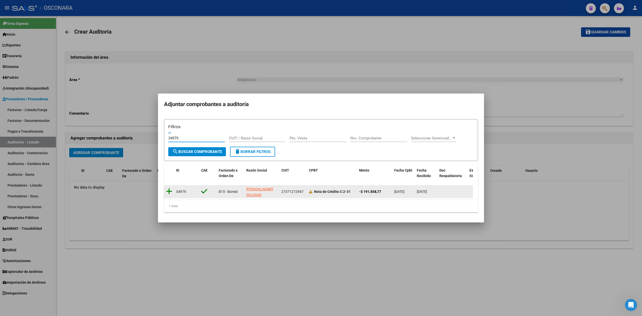
click at [169, 188] on icon at bounding box center [169, 191] width 6 height 7
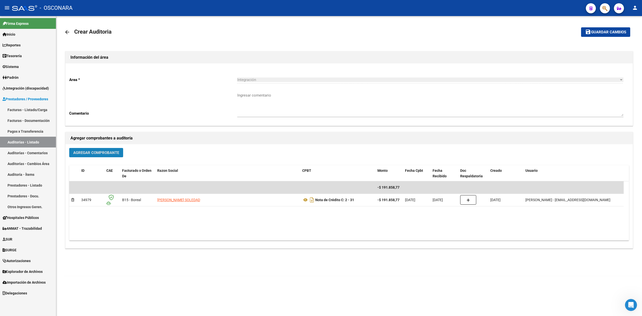
click at [109, 156] on button "Agregar Comprobante" at bounding box center [96, 152] width 54 height 9
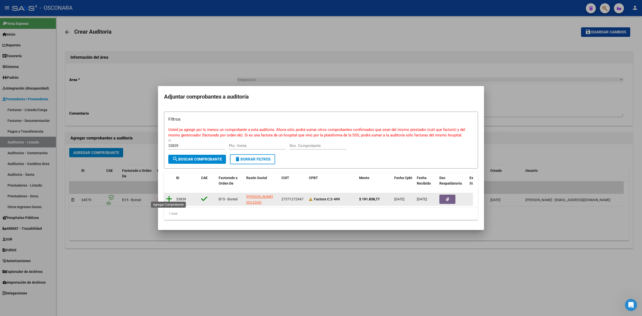
click at [167, 195] on icon at bounding box center [169, 198] width 6 height 7
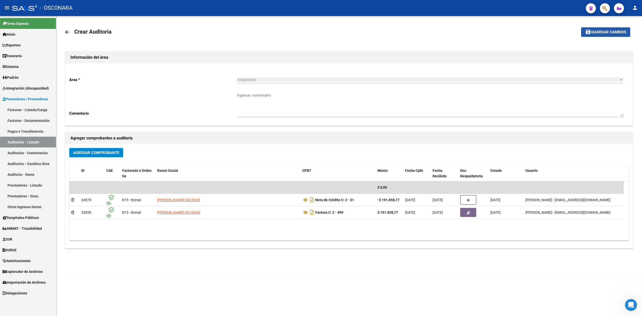
click at [597, 29] on button "save Guardar cambios" at bounding box center [605, 31] width 49 height 9
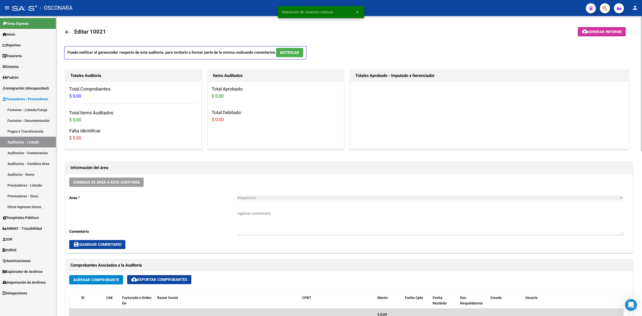
click at [258, 216] on textarea "Ingresar comentario" at bounding box center [430, 223] width 386 height 24
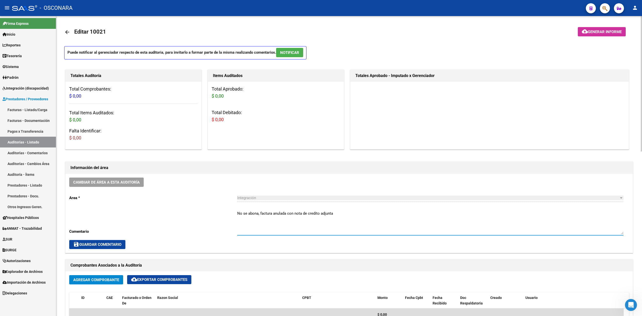
click at [127, 242] on div "save Guardar Comentario" at bounding box center [349, 244] width 560 height 9
click at [113, 245] on span "save Guardar Comentario" at bounding box center [97, 244] width 48 height 5
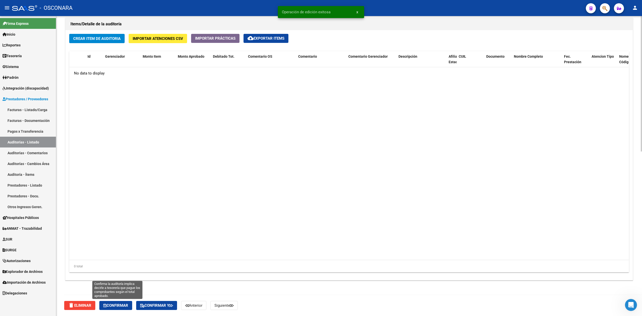
click at [122, 303] on span "Confirmar" at bounding box center [115, 305] width 25 height 5
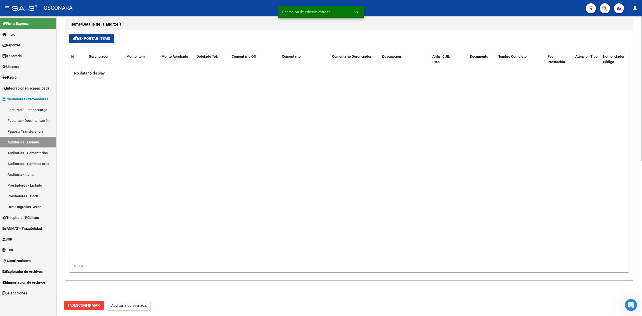
scroll to position [320, 0]
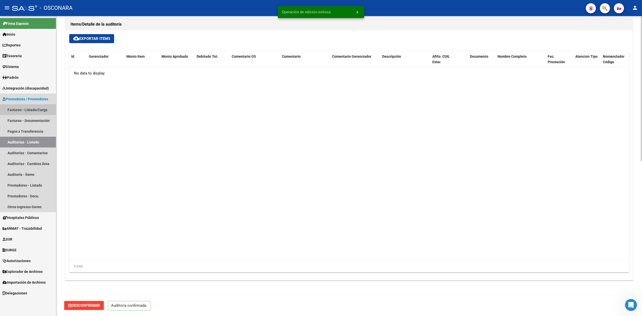
drag, startPoint x: 29, startPoint y: 111, endPoint x: 56, endPoint y: 116, distance: 27.5
click at [29, 111] on link "Facturas - Listado/Carga" at bounding box center [28, 109] width 56 height 11
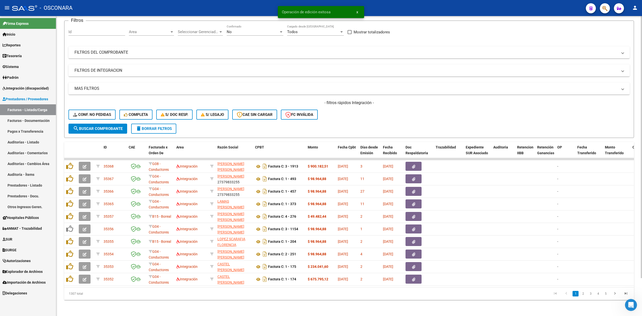
scroll to position [43, 0]
click at [271, 128] on form "Filtros Id Area Area Seleccionar Gerenciador Seleccionar Gerenciador No Confirm…" at bounding box center [349, 79] width 570 height 117
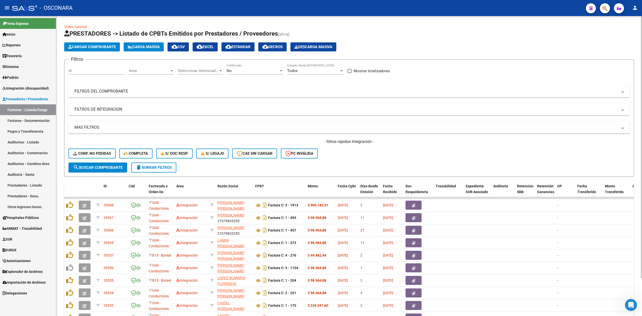
click at [406, 34] on h1 "PRESTADORES -> Listado de CPBTs Emitidos por Prestadores / Proveedores (alt+q)" at bounding box center [349, 34] width 570 height 9
click at [387, 161] on div "- filtros rápidos Integración - Conf. no pedidas Completa S/ Doc Resp. S/ legaj…" at bounding box center [348, 151] width 561 height 24
click at [348, 160] on div "- filtros rápidos Integración - Conf. no pedidas Completa S/ Doc Resp. S/ legaj…" at bounding box center [348, 151] width 561 height 24
click at [340, 146] on div "- filtros rápidos Integración - Conf. no pedidas Completa S/ Doc Resp. S/ legaj…" at bounding box center [348, 151] width 561 height 24
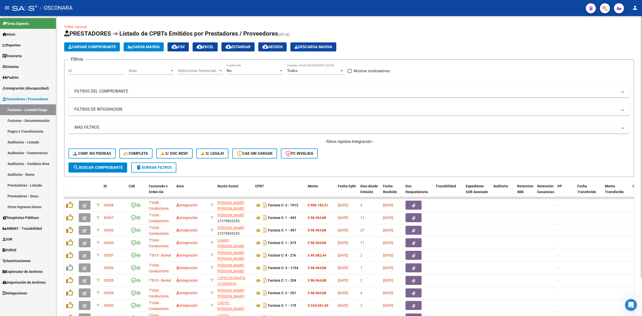
click at [354, 163] on form "Filtros Id Area Area Seleccionar Gerenciador Seleccionar Gerenciador No Confirm…" at bounding box center [349, 117] width 570 height 117
click at [405, 162] on div "- filtros rápidos Integración - Conf. no pedidas Completa S/ Doc Resp. S/ legaj…" at bounding box center [348, 151] width 561 height 24
click at [390, 154] on div "- filtros rápidos Integración - Conf. no pedidas Completa S/ Doc Resp. S/ legaj…" at bounding box center [348, 151] width 561 height 24
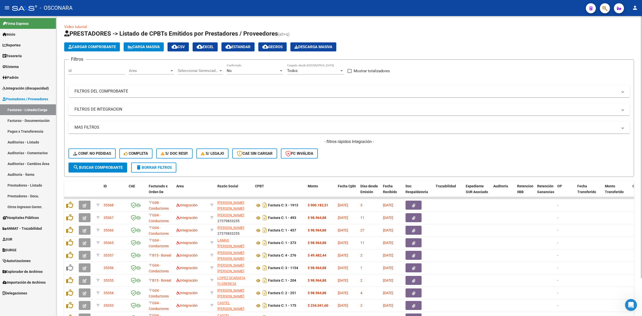
click at [382, 161] on div "- filtros rápidos Integración - Conf. no pedidas Completa S/ Doc Resp. S/ legaj…" at bounding box center [348, 151] width 561 height 24
click at [365, 161] on div "- filtros rápidos Integración - Conf. no pedidas Completa S/ Doc Resp. S/ legaj…" at bounding box center [348, 151] width 561 height 24
click at [368, 157] on div "- filtros rápidos Integración - Conf. no pedidas Completa S/ Doc Resp. S/ legaj…" at bounding box center [348, 151] width 561 height 24
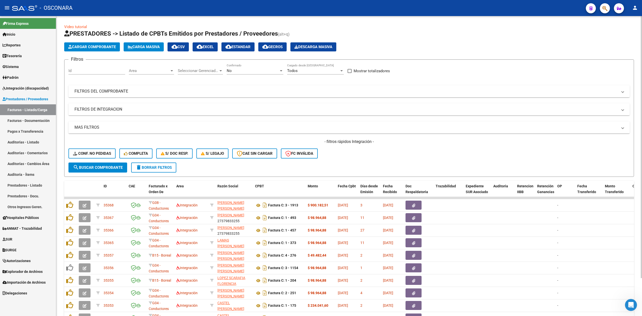
click at [396, 159] on div "- filtros rápidos Integración - Conf. no pedidas Completa S/ Doc Resp. S/ legaj…" at bounding box center [348, 151] width 561 height 24
click at [238, 169] on form "Filtros Id Area Area Seleccionar Gerenciador Seleccionar Gerenciador No Confirm…" at bounding box center [349, 117] width 570 height 117
click at [144, 71] on span "Area" at bounding box center [149, 70] width 41 height 5
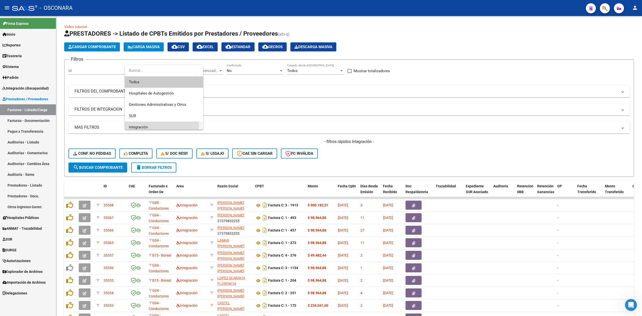
click at [143, 123] on span "Integración" at bounding box center [164, 127] width 70 height 11
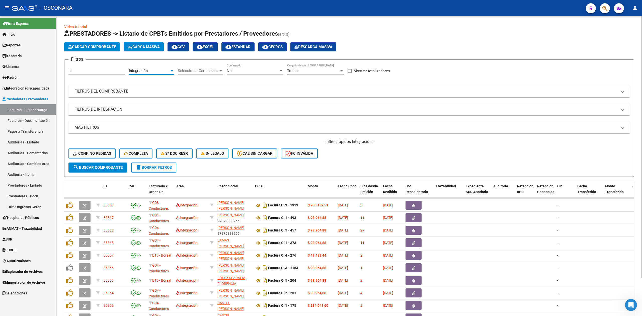
click at [116, 168] on span "search Buscar Comprobante" at bounding box center [98, 167] width 50 height 5
click at [367, 155] on div "- filtros rápidos Integración - Conf. no pedidas Completa S/ Doc Resp. S/ legaj…" at bounding box center [348, 151] width 561 height 24
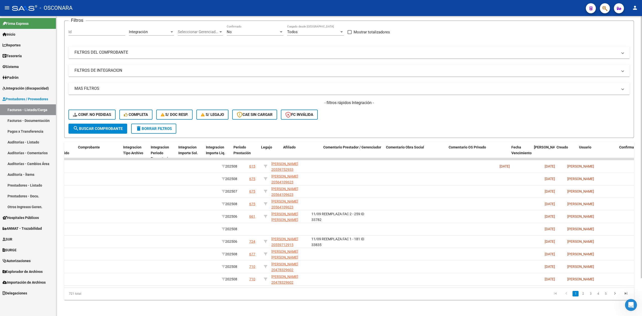
scroll to position [0, 0]
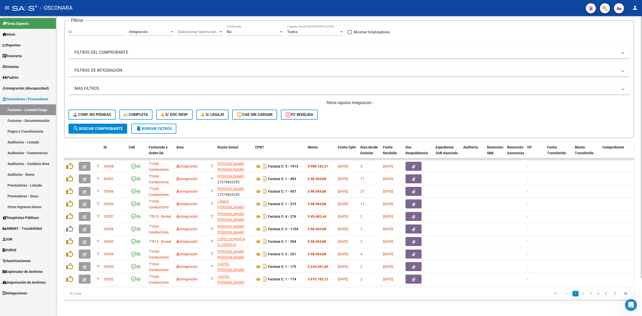
click at [399, 111] on div "- filtros rápidos Integración - Conf. no pedidas Completa S/ Doc Resp. S/ legaj…" at bounding box center [348, 112] width 561 height 24
click at [349, 116] on div "- filtros rápidos Integración - Conf. no pedidas Completa S/ Doc Resp. S/ legaj…" at bounding box center [348, 112] width 561 height 24
click at [367, 115] on div "- filtros rápidos Integración - Conf. no pedidas Completa S/ Doc Resp. S/ legaj…" at bounding box center [348, 112] width 561 height 24
click at [362, 115] on div "- filtros rápidos Integración - Conf. no pedidas Completa S/ Doc Resp. S/ legaj…" at bounding box center [348, 112] width 561 height 24
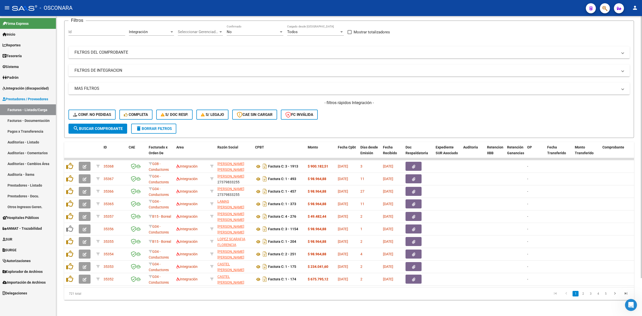
click at [369, 115] on div "- filtros rápidos Integración - Conf. no pedidas Completa S/ Doc Resp. S/ legaj…" at bounding box center [348, 112] width 561 height 24
click at [379, 111] on div "- filtros rápidos Integración - Conf. no pedidas Completa S/ Doc Resp. S/ legaj…" at bounding box center [348, 112] width 561 height 24
click at [358, 108] on div "- filtros rápidos Integración - Conf. no pedidas Completa S/ Doc Resp. S/ legaj…" at bounding box center [348, 112] width 561 height 24
click at [361, 121] on form "Filtros Id Integración Area Seleccionar Gerenciador Seleccionar Gerenciador No …" at bounding box center [349, 79] width 570 height 117
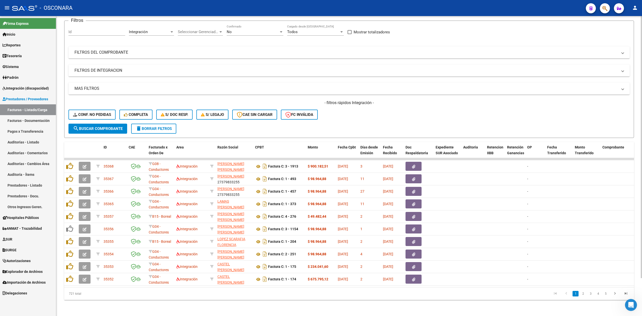
click at [112, 126] on span "search Buscar Comprobante" at bounding box center [98, 128] width 50 height 5
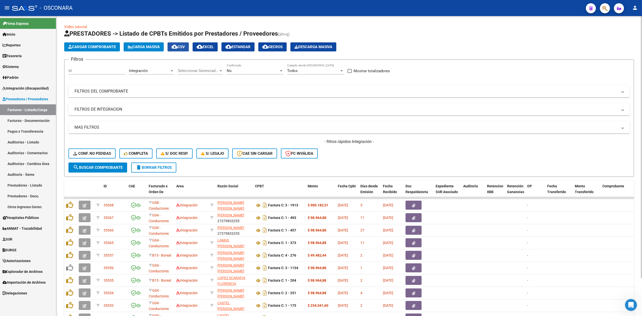
click at [177, 48] on mat-icon "cloud_download" at bounding box center [174, 47] width 6 height 6
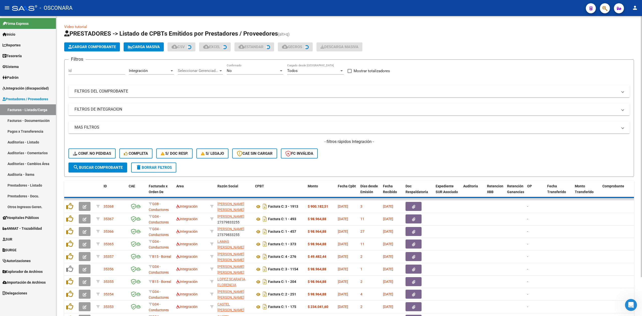
click at [386, 153] on div "- filtros rápidos Integración - Conf. no pedidas Completa S/ Doc Resp. S/ legaj…" at bounding box center [348, 151] width 561 height 24
